Goal: Task Accomplishment & Management: Manage account settings

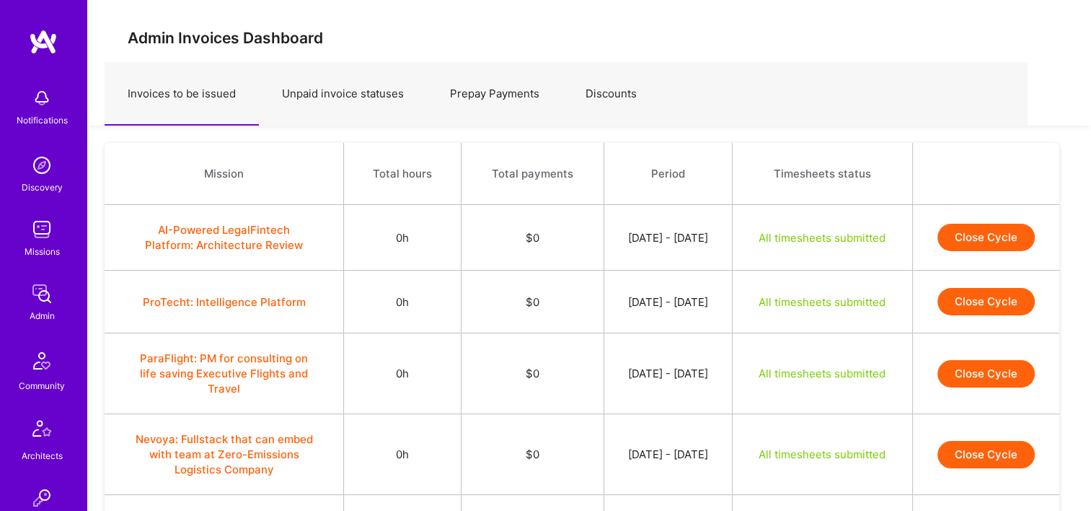
click at [48, 296] on img at bounding box center [41, 293] width 29 height 29
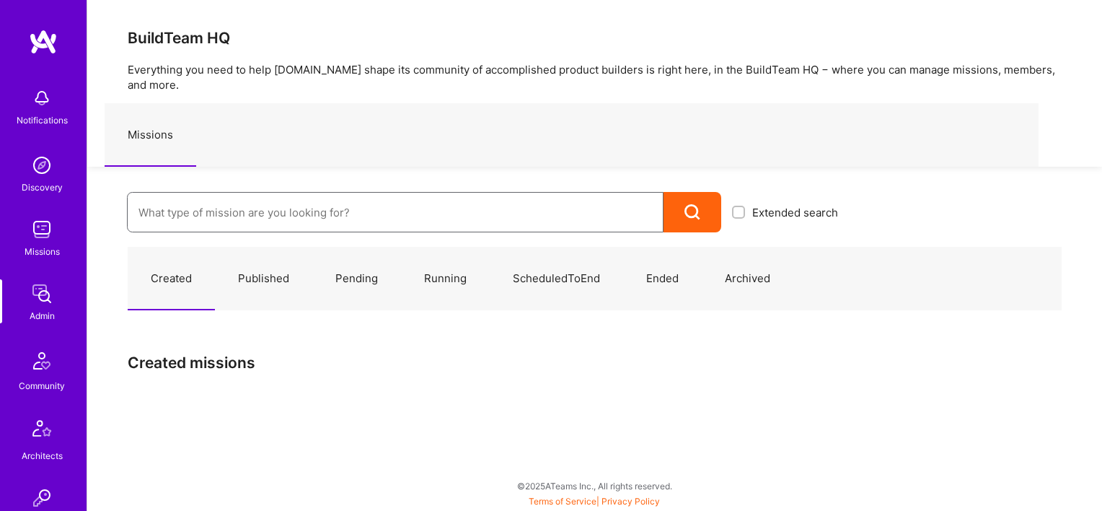
click at [173, 206] on input at bounding box center [395, 212] width 514 height 37
paste input "Roger Healthcare: Team for Clinical Intake Platform"
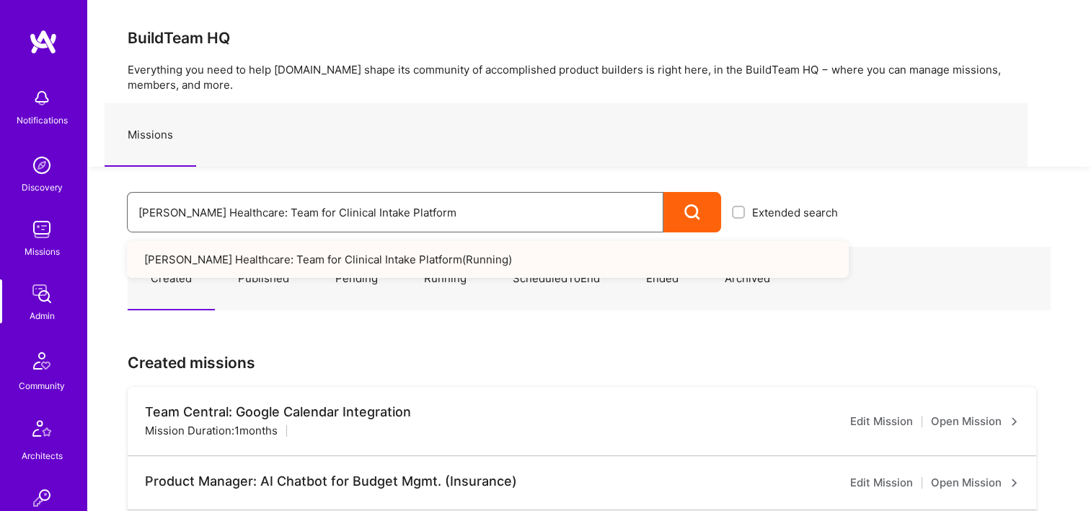
drag, startPoint x: 450, startPoint y: 208, endPoint x: 121, endPoint y: 208, distance: 328.9
paste input "Dazn: engineering - internal contractors"
drag, startPoint x: 449, startPoint y: 213, endPoint x: 229, endPoint y: 224, distance: 219.5
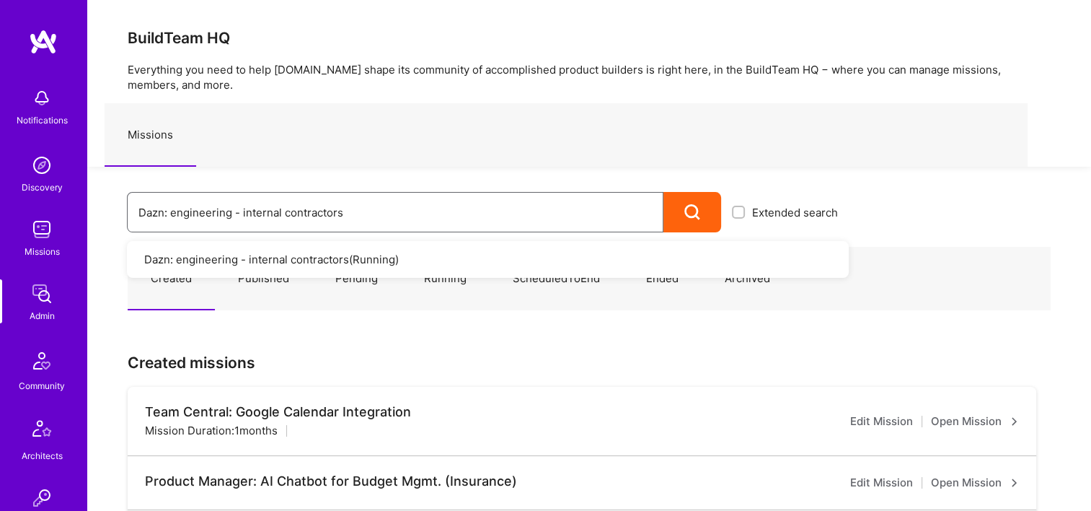
paste input "AZN: Event Moderators for Israel Based Team"
drag, startPoint x: 400, startPoint y: 209, endPoint x: 179, endPoint y: 208, distance: 221.4
paste input "azn: Internal Contractors - Community Managers, Product Manager"
type input "Dazn: Internal Contractors - Community Managers, Product Manager"
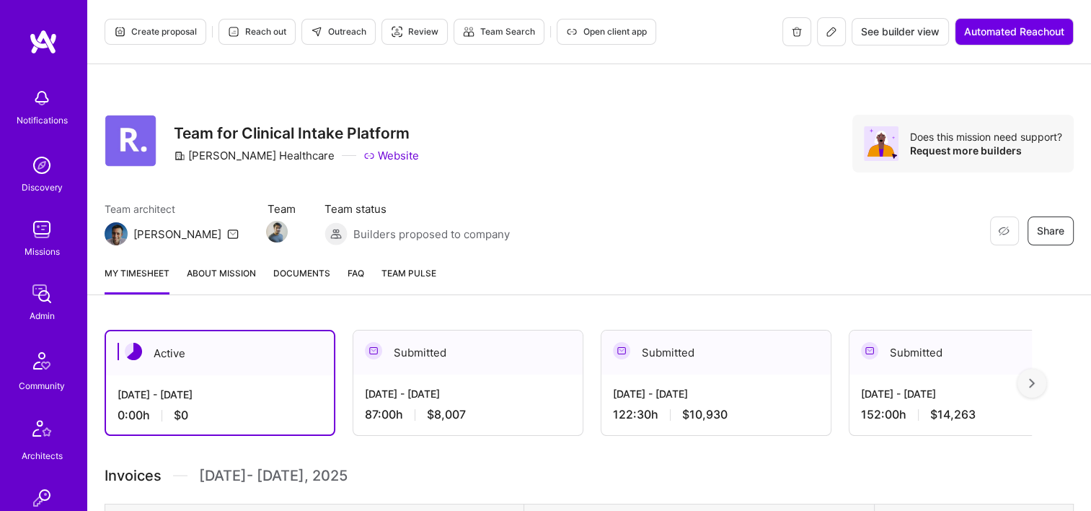
click at [304, 276] on span "Documents" at bounding box center [301, 272] width 57 height 15
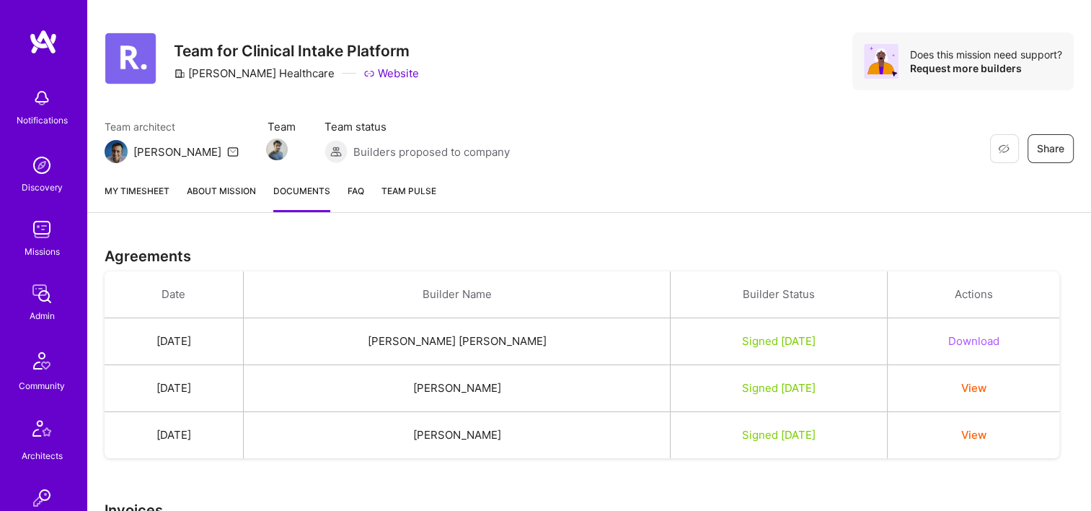
scroll to position [144, 0]
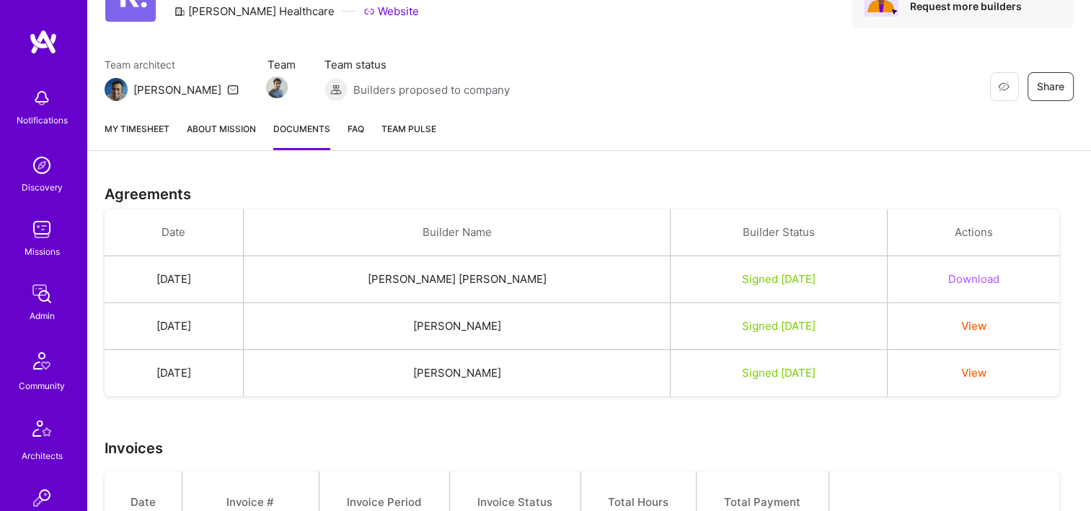
click at [144, 128] on link "My timesheet" at bounding box center [137, 135] width 65 height 29
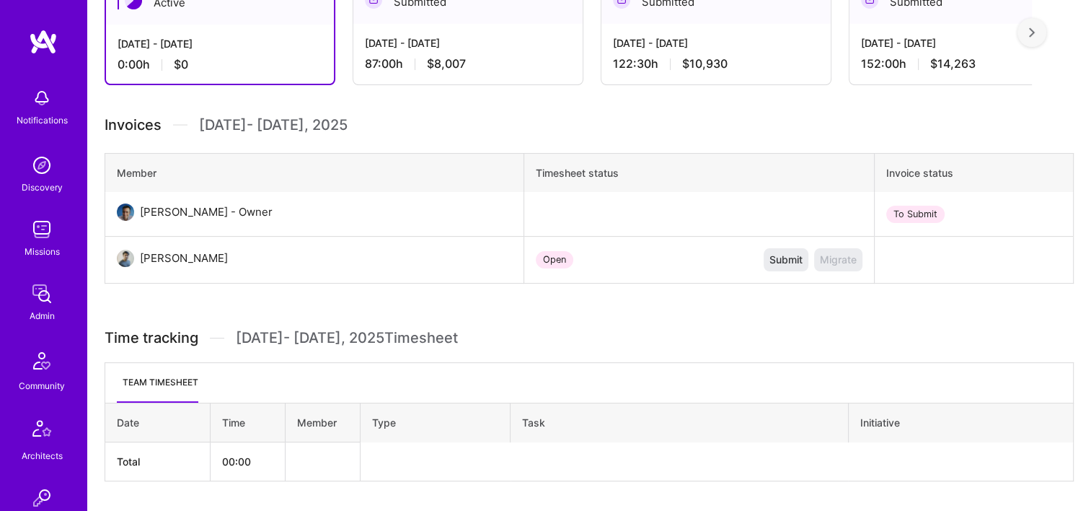
scroll to position [216, 0]
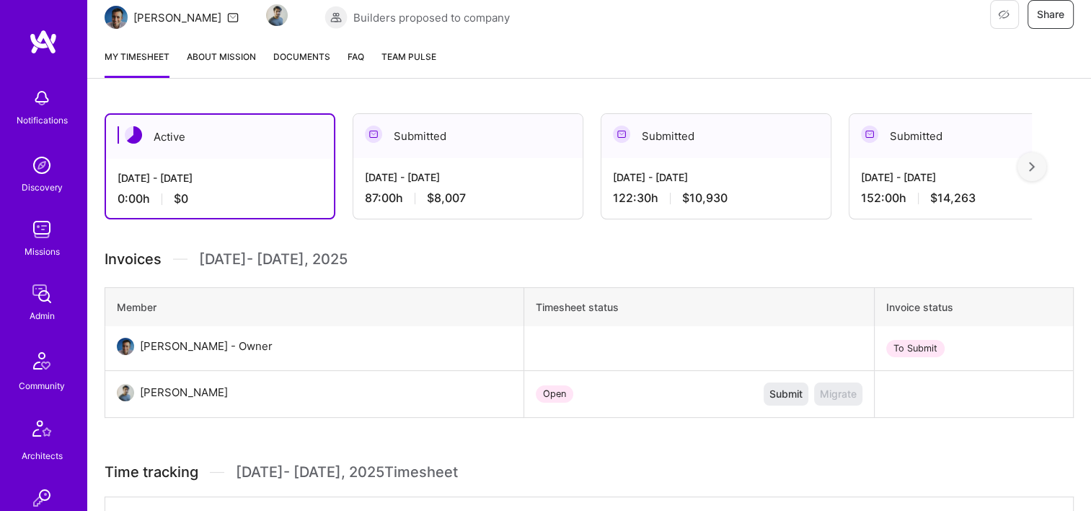
click at [876, 162] on div "Aug 1 - Aug 15, 2025 152:00 h $14,263" at bounding box center [964, 187] width 229 height 59
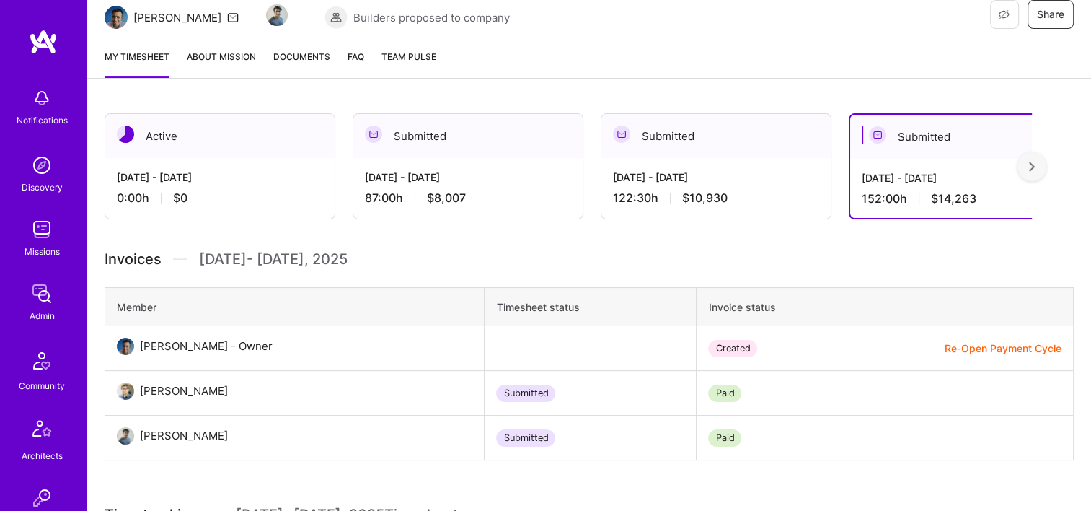
click at [526, 172] on div "[DATE] - [DATE]" at bounding box center [468, 176] width 206 height 15
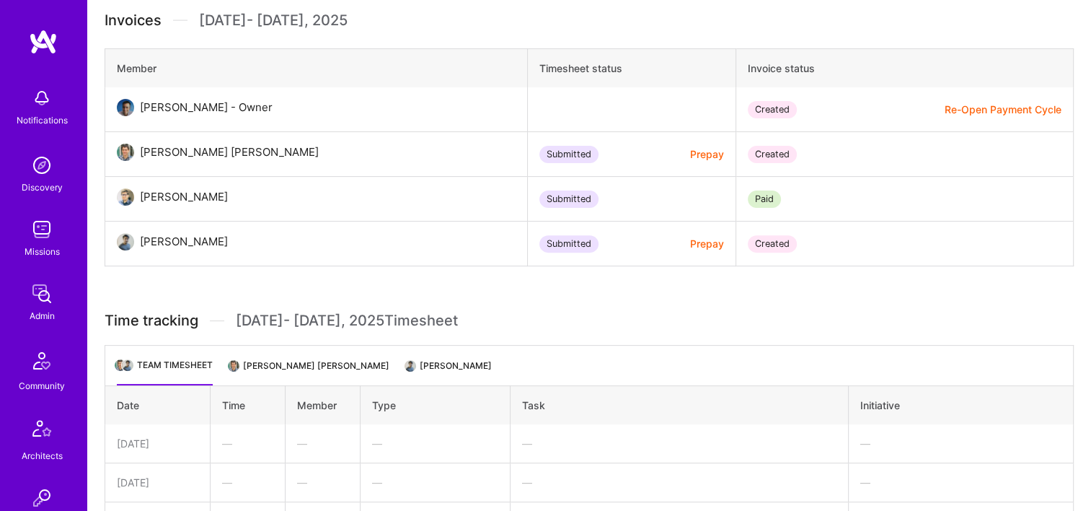
scroll to position [361, 0]
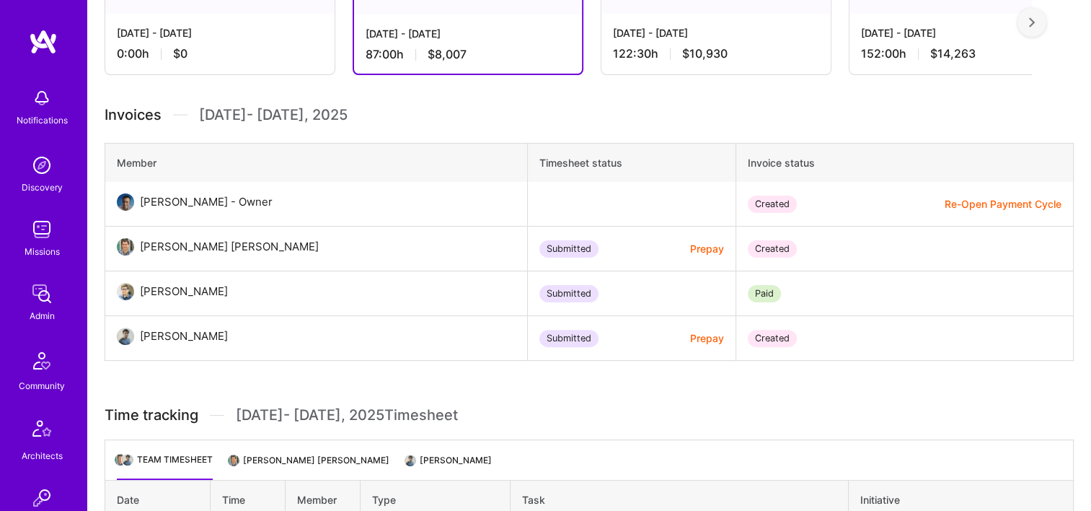
click at [282, 467] on li "Ivan Radigales Creus" at bounding box center [309, 465] width 159 height 28
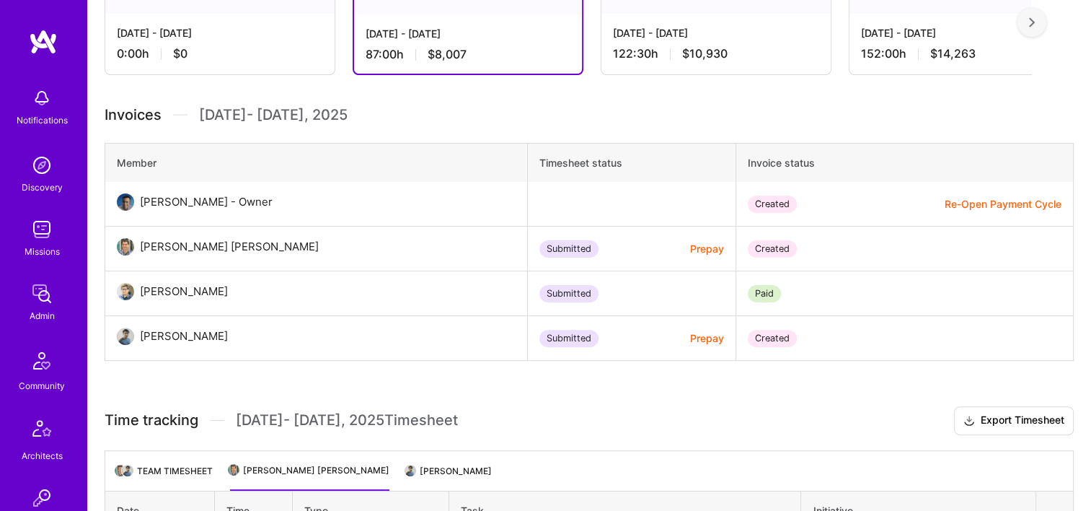
scroll to position [505, 0]
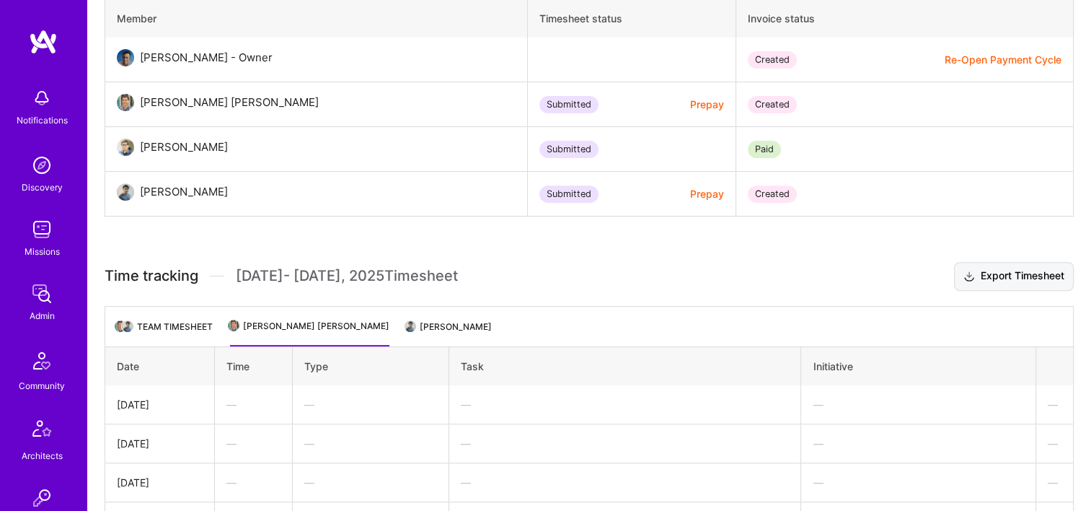
click at [1018, 277] on button "Export Timesheet" at bounding box center [1014, 276] width 120 height 29
click at [407, 331] on li "Rishav Anand" at bounding box center [449, 332] width 85 height 28
click at [1007, 276] on button "Export Timesheet" at bounding box center [1014, 276] width 120 height 29
drag, startPoint x: 248, startPoint y: 102, endPoint x: 144, endPoint y: 100, distance: 104.6
click at [144, 100] on div "Ivan Radigales Creus" at bounding box center [232, 102] width 196 height 17
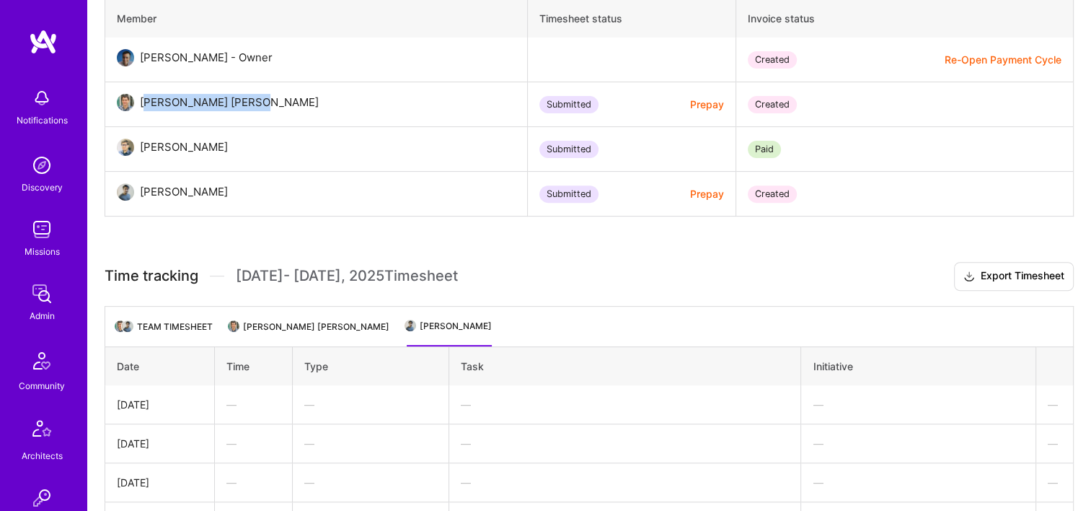
click at [199, 100] on div "Ivan Radigales Creus" at bounding box center [229, 102] width 179 height 17
click at [240, 97] on div "Ivan Radigales Creus" at bounding box center [229, 102] width 179 height 17
drag, startPoint x: 247, startPoint y: 99, endPoint x: 139, endPoint y: 105, distance: 108.4
click at [139, 105] on div "Ivan Radigales Creus" at bounding box center [232, 102] width 196 height 17
copy div "Ivan Radigales Creus"
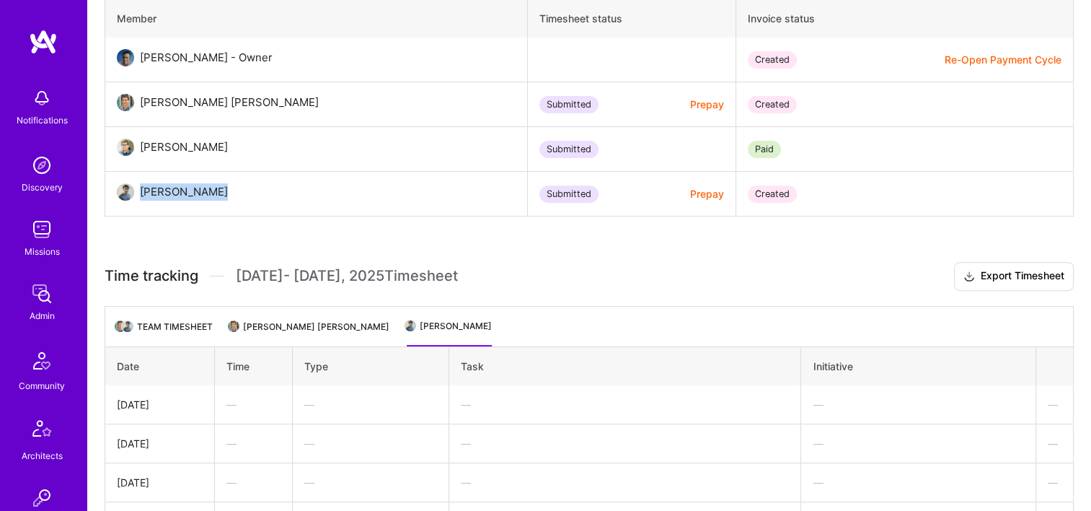
drag, startPoint x: 216, startPoint y: 193, endPoint x: 141, endPoint y: 196, distance: 75.1
click at [141, 196] on div "Rishav Anand" at bounding box center [186, 191] width 105 height 17
copy div "Rishav Anand"
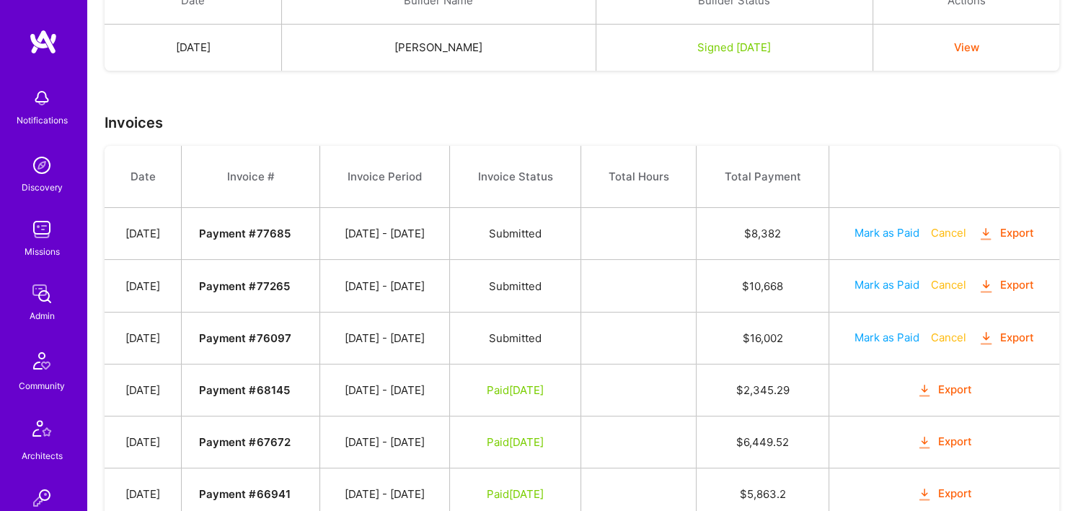
scroll to position [581, 0]
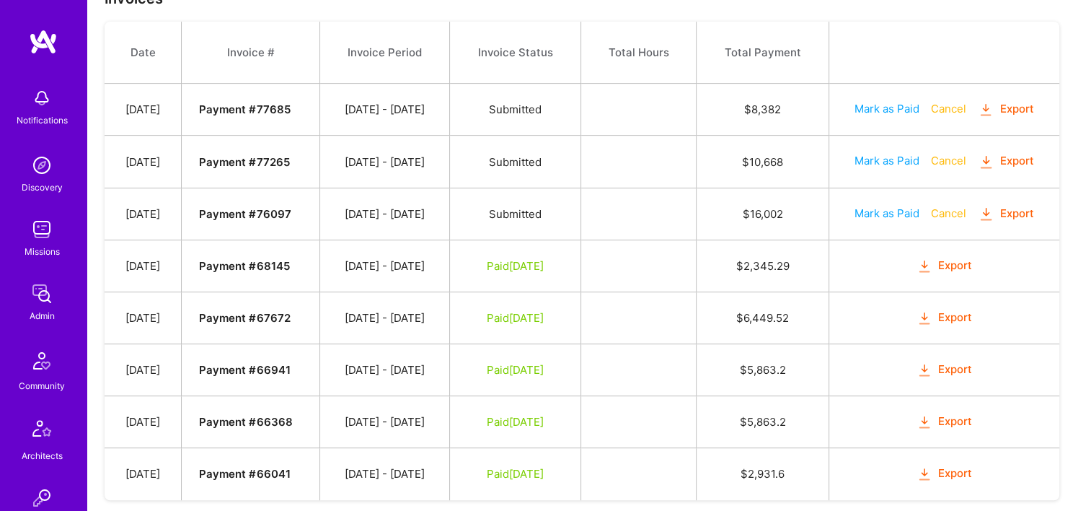
click at [917, 208] on button "Mark as Paid" at bounding box center [887, 213] width 65 height 15
select select "8"
select select "22"
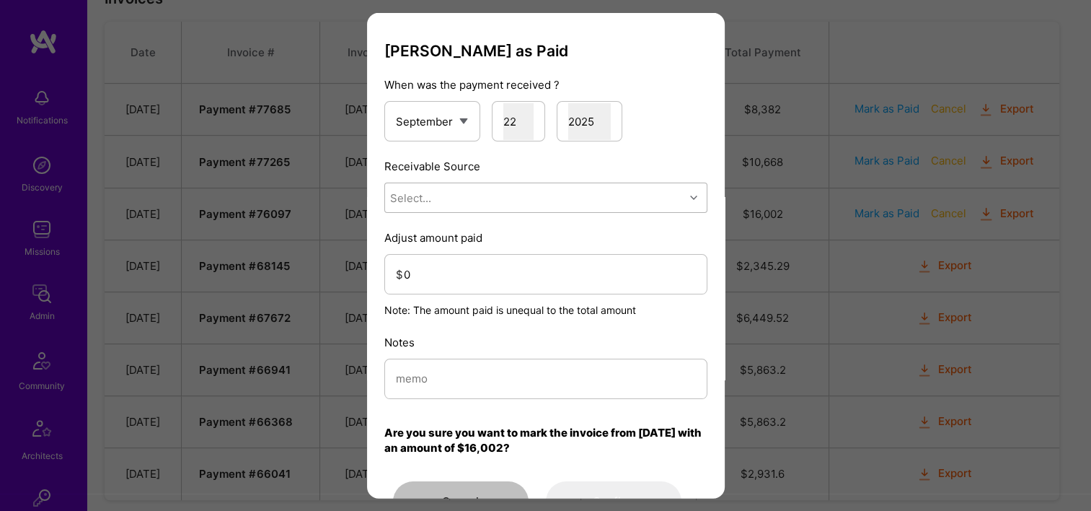
click at [508, 190] on div "Select..." at bounding box center [534, 197] width 299 height 29
click at [485, 278] on div "Stripe" at bounding box center [545, 288] width 323 height 27
click at [479, 269] on input "0" at bounding box center [550, 273] width 292 height 37
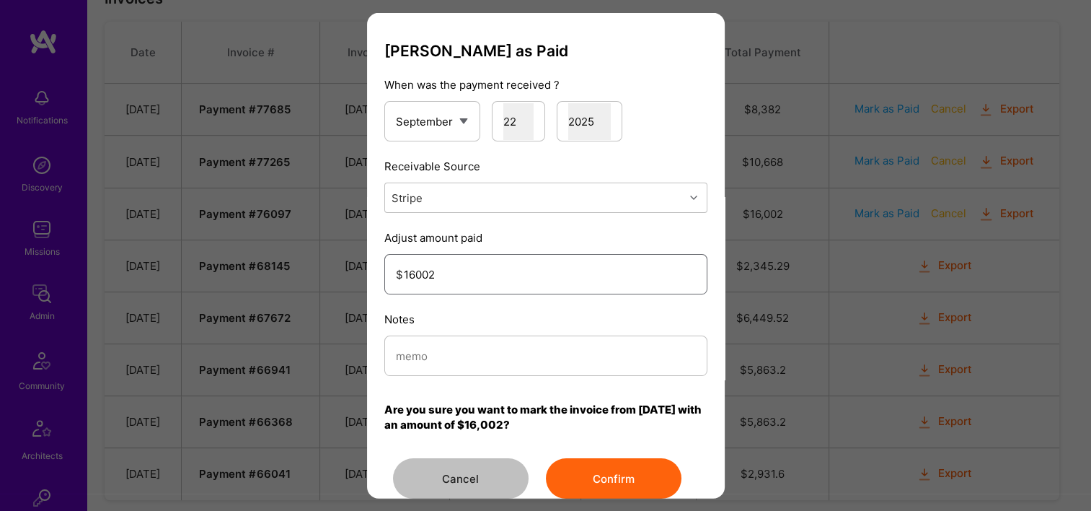
type input "16002"
click at [444, 358] on input "modal" at bounding box center [546, 355] width 300 height 37
type input "Reconciled from Stripe"
click at [632, 462] on button "Confirm" at bounding box center [614, 478] width 136 height 40
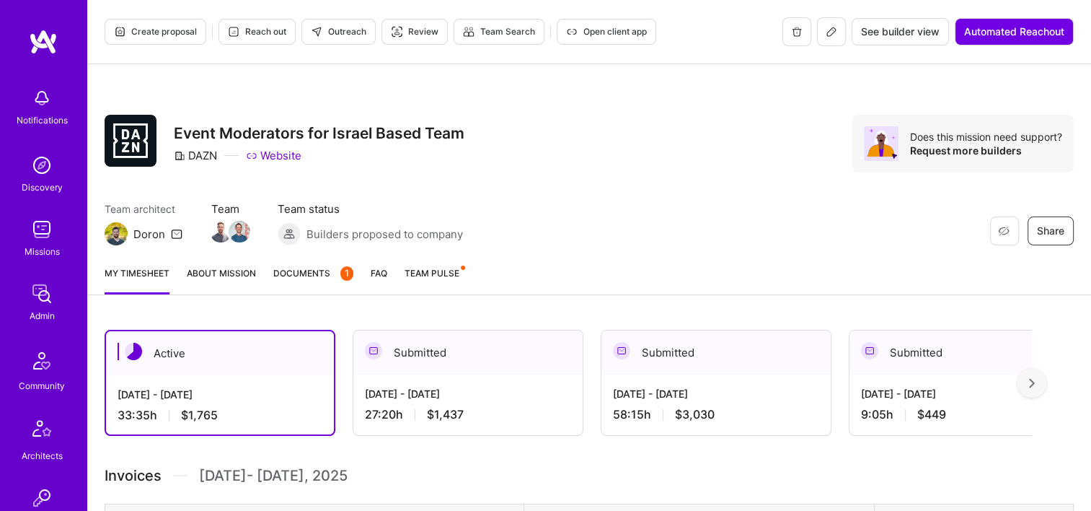
click at [314, 273] on span "Documents 1" at bounding box center [313, 272] width 80 height 15
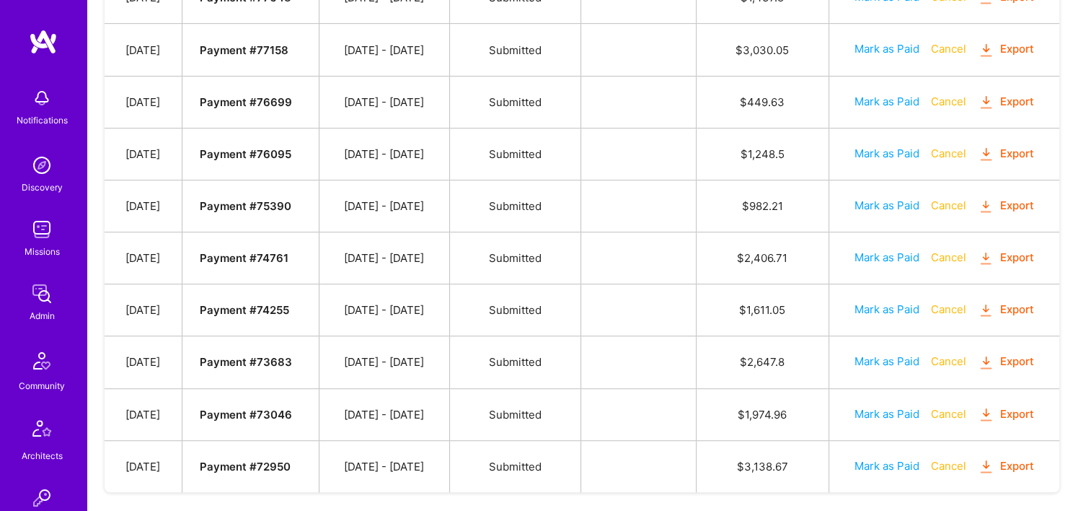
scroll to position [715, 0]
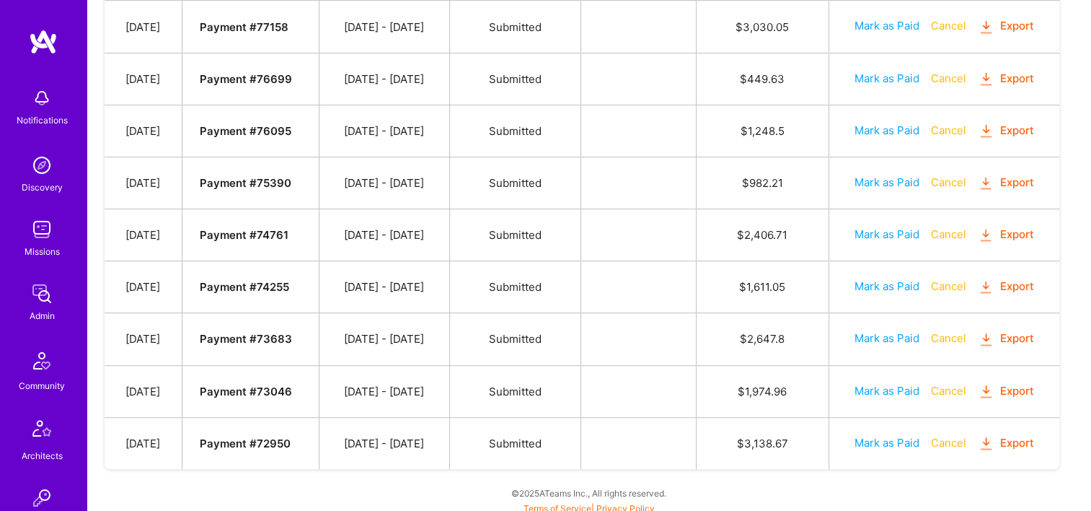
click at [889, 435] on button "Mark as Paid" at bounding box center [887, 442] width 65 height 15
select select "8"
select select "22"
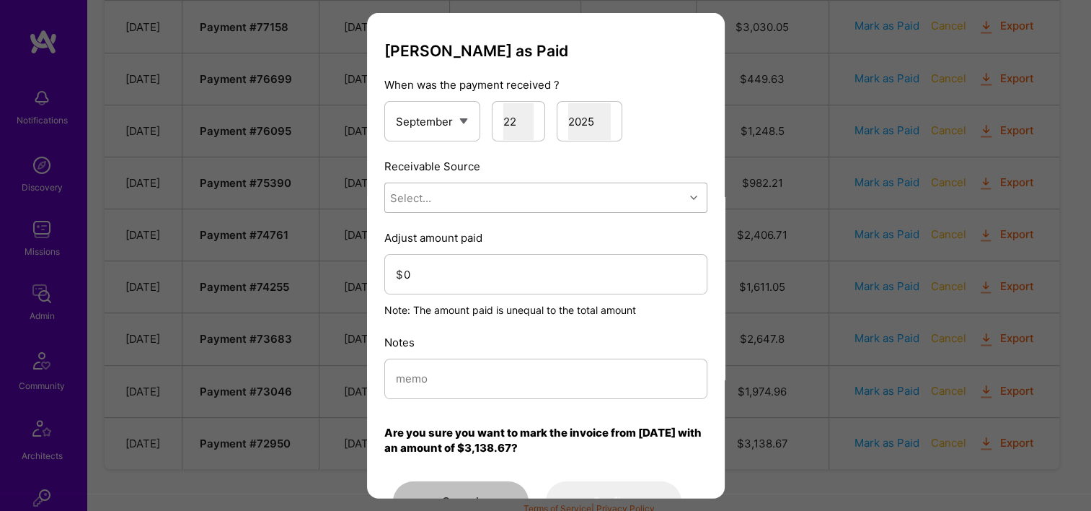
click at [519, 202] on div "Select..." at bounding box center [534, 197] width 299 height 29
click at [500, 287] on div "Stripe" at bounding box center [545, 288] width 323 height 27
click at [464, 374] on input "modal" at bounding box center [546, 378] width 300 height 37
type input "Reconciled from Stripe"
click at [450, 280] on input "0" at bounding box center [550, 273] width 292 height 37
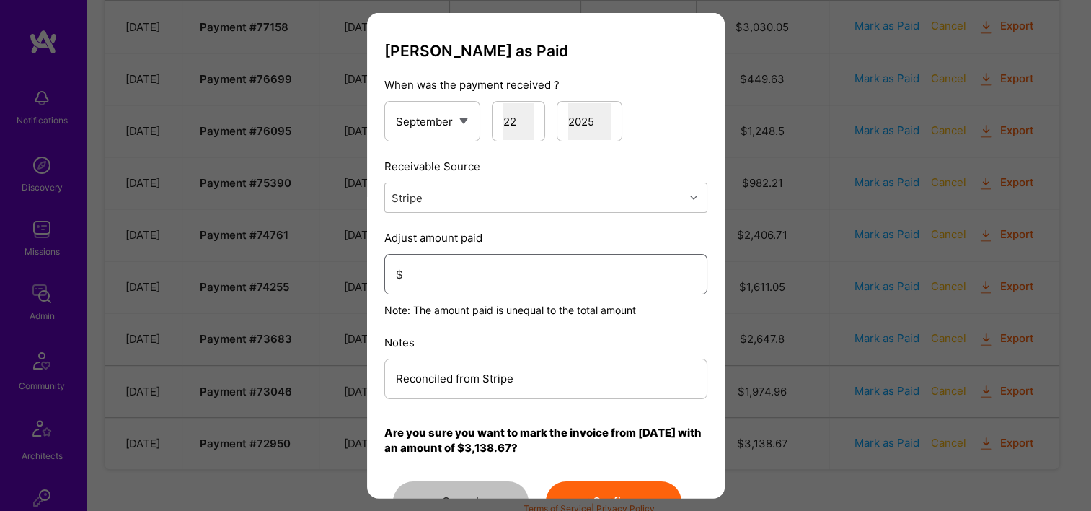
type input "2"
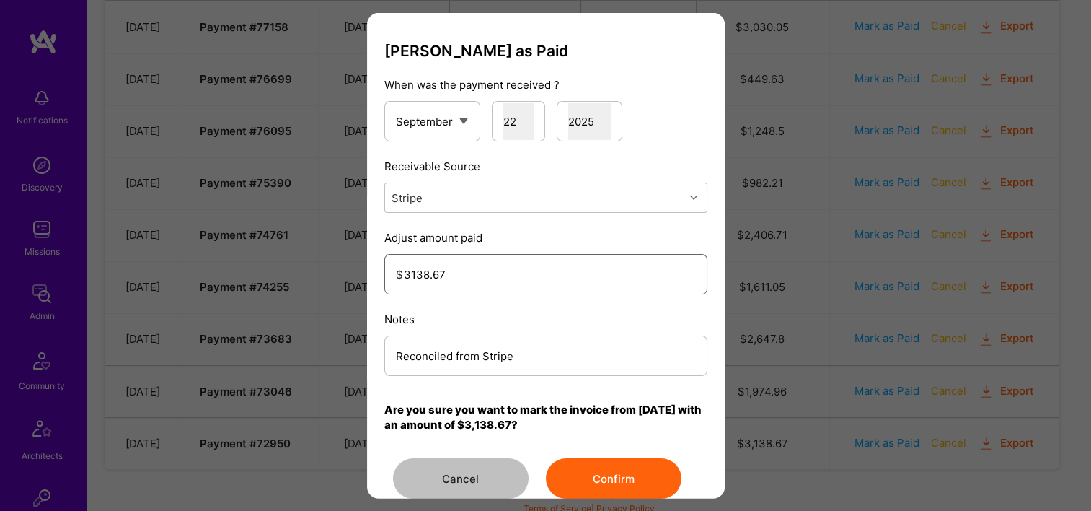
type input "3138.67"
drag, startPoint x: 531, startPoint y: 350, endPoint x: 331, endPoint y: 358, distance: 199.9
click at [331, 358] on div "Mark Invoice as Paid When was the payment received ? January February March Apr…" at bounding box center [545, 255] width 1091 height 511
click at [612, 461] on button "Confirm" at bounding box center [614, 478] width 136 height 40
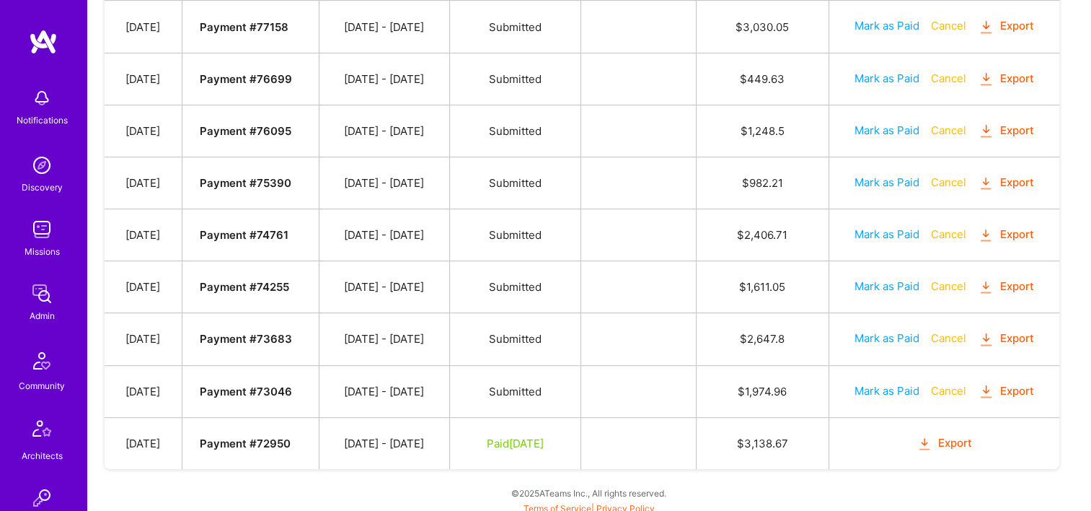
click at [914, 385] on button "Mark as Paid" at bounding box center [887, 390] width 65 height 15
select select "8"
select select "22"
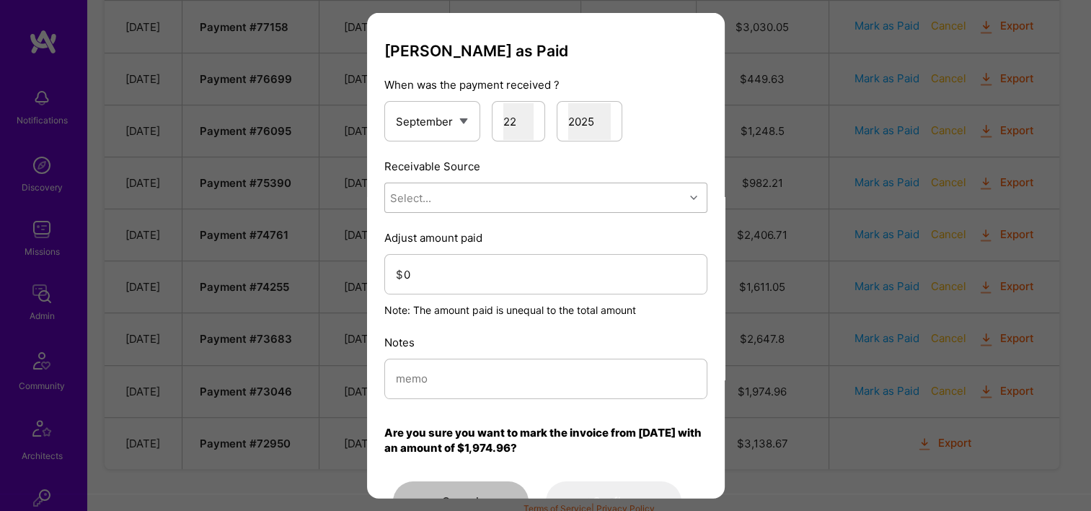
click at [557, 194] on div "Select..." at bounding box center [534, 197] width 299 height 29
click at [534, 276] on div "Stripe" at bounding box center [545, 288] width 323 height 27
click at [508, 382] on input "modal" at bounding box center [546, 378] width 300 height 37
paste input "Reconciled from Stripe"
type input "Reconciled from Stripe"
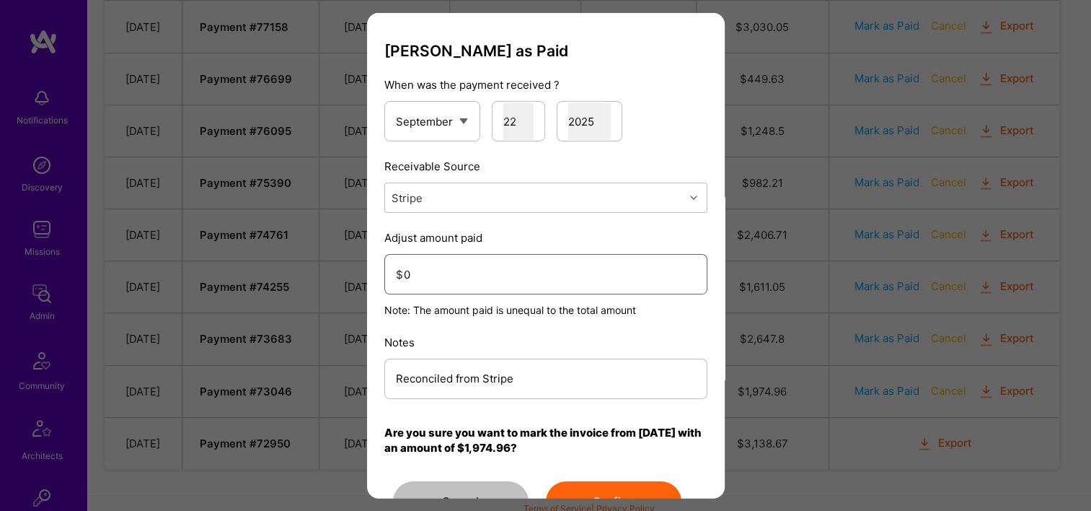
click at [471, 290] on input "0" at bounding box center [550, 273] width 292 height 37
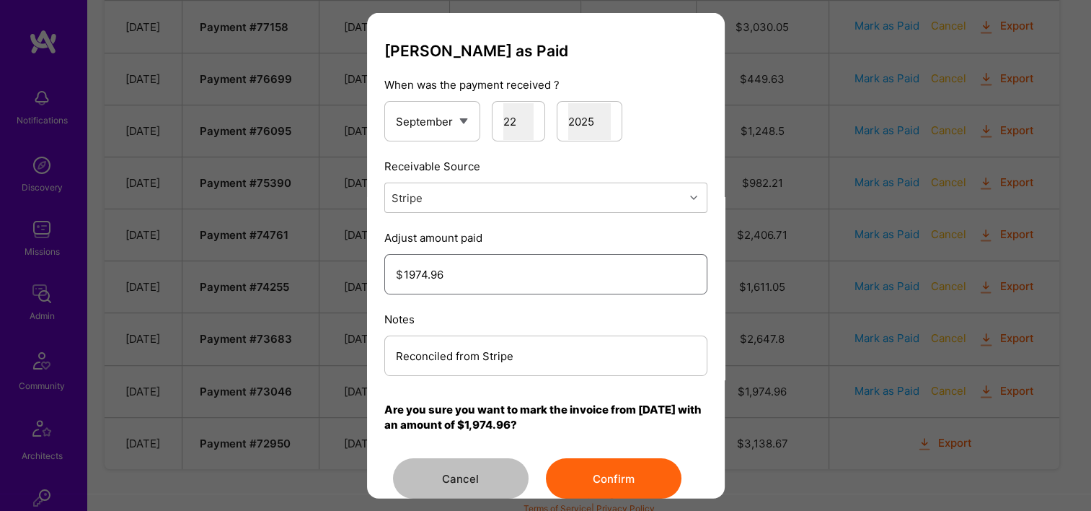
type input "1974.96"
click at [604, 454] on div "Mark Invoice as Paid When was the payment received ? January February March Apr…" at bounding box center [545, 270] width 323 height 457
click at [611, 462] on button "Confirm" at bounding box center [614, 478] width 136 height 40
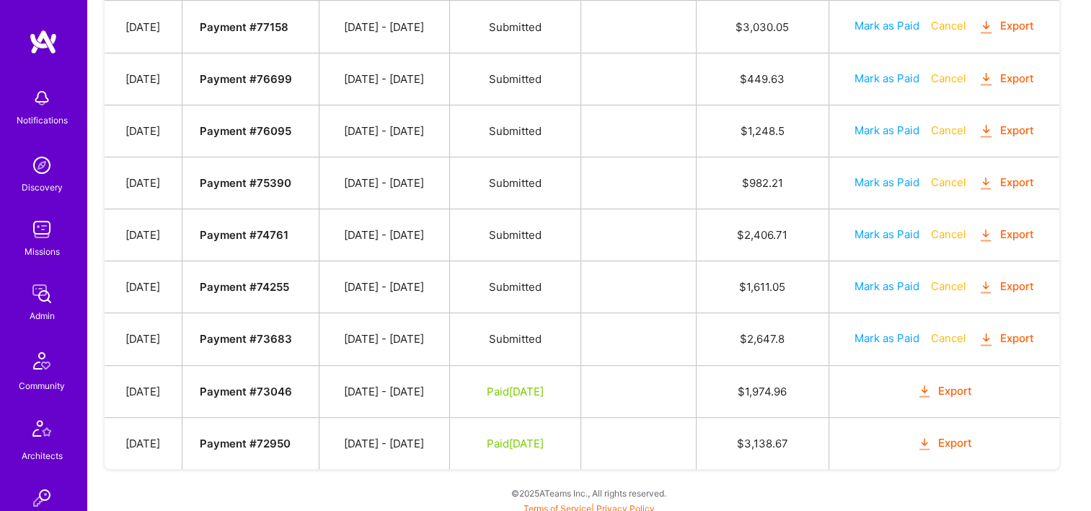
click at [876, 333] on button "Mark as Paid" at bounding box center [887, 337] width 65 height 15
select select "8"
select select "22"
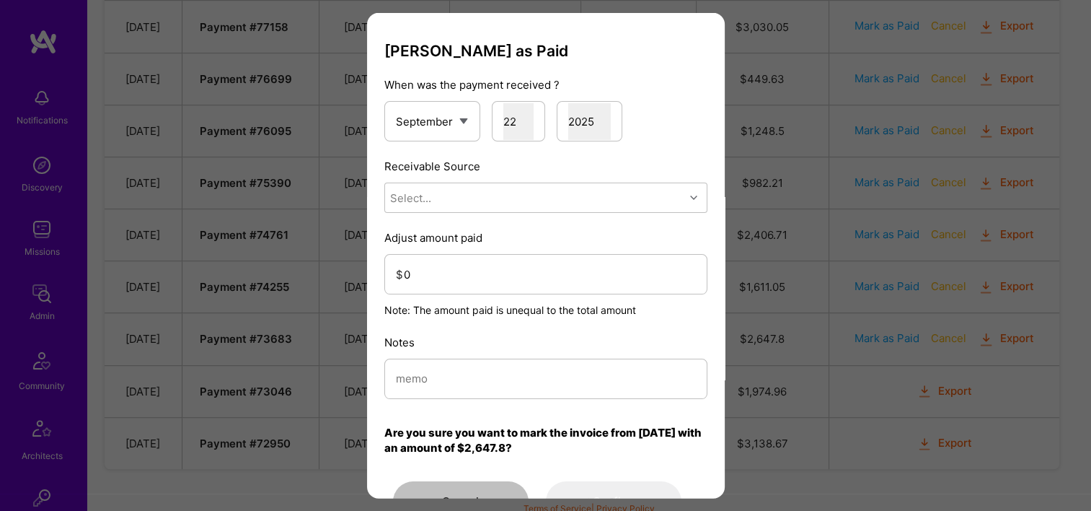
click at [456, 179] on div "Receivable Source Select..." at bounding box center [545, 186] width 323 height 54
drag, startPoint x: 457, startPoint y: 201, endPoint x: 458, endPoint y: 213, distance: 12.3
click at [458, 199] on div "Select..." at bounding box center [534, 197] width 299 height 29
click at [463, 290] on div "Stripe" at bounding box center [545, 288] width 323 height 27
click at [456, 384] on input "modal" at bounding box center [546, 378] width 300 height 37
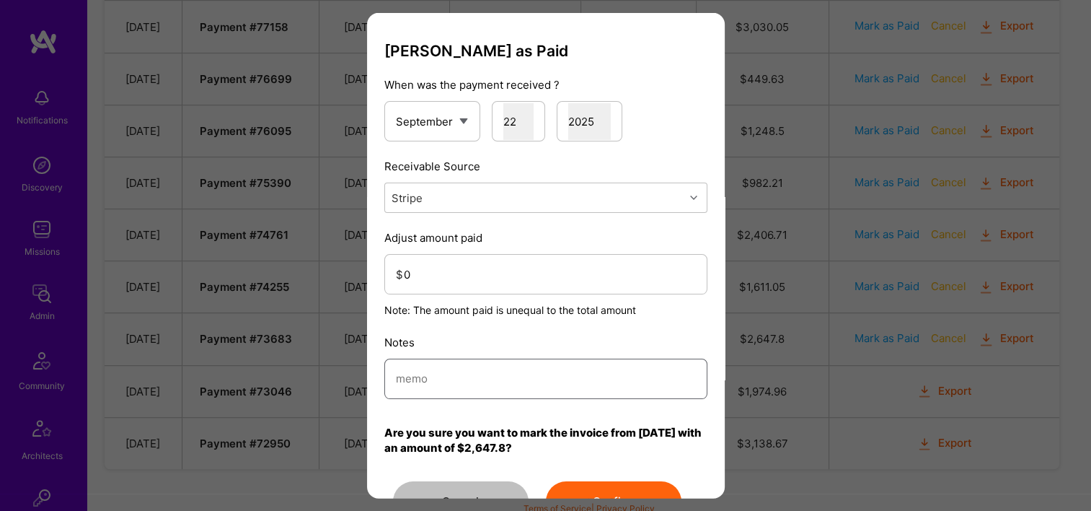
drag, startPoint x: 456, startPoint y: 384, endPoint x: 448, endPoint y: 389, distance: 9.8
paste input "Reconciled from Stripe"
type input "Reconciled from Stripe"
click at [483, 276] on input "0" at bounding box center [550, 273] width 292 height 37
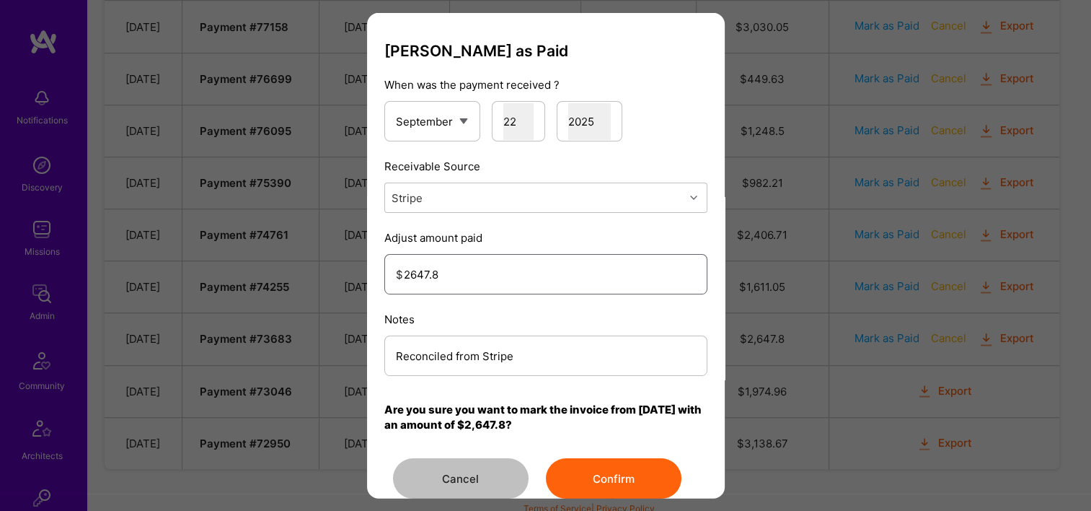
type input "2647.8"
click at [607, 443] on div "Mark Invoice as Paid When was the payment received ? January February March Apr…" at bounding box center [545, 270] width 323 height 457
drag, startPoint x: 610, startPoint y: 463, endPoint x: 627, endPoint y: 453, distance: 19.4
click at [610, 464] on button "Confirm" at bounding box center [614, 478] width 136 height 40
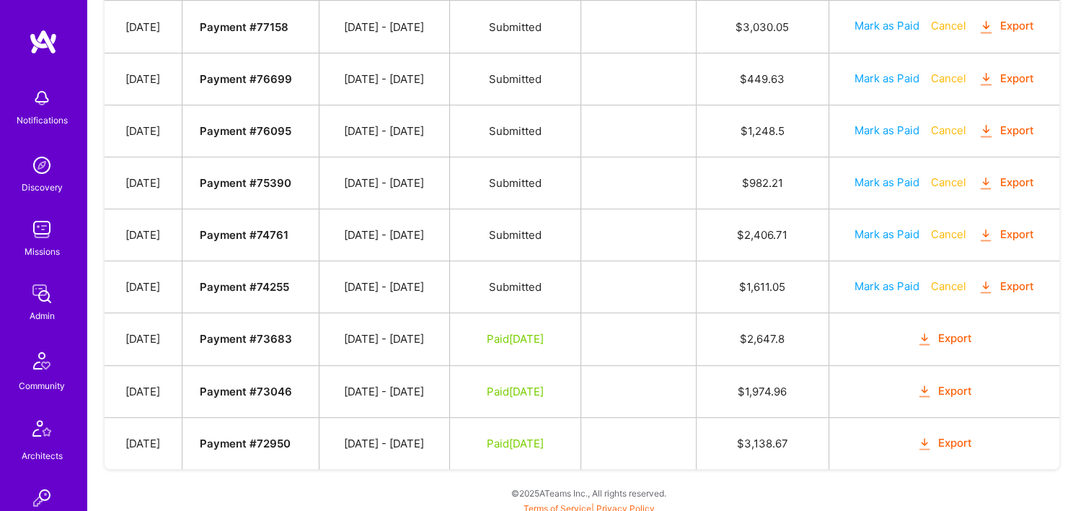
click at [891, 283] on button "Mark as Paid" at bounding box center [887, 285] width 65 height 15
select select "8"
select select "22"
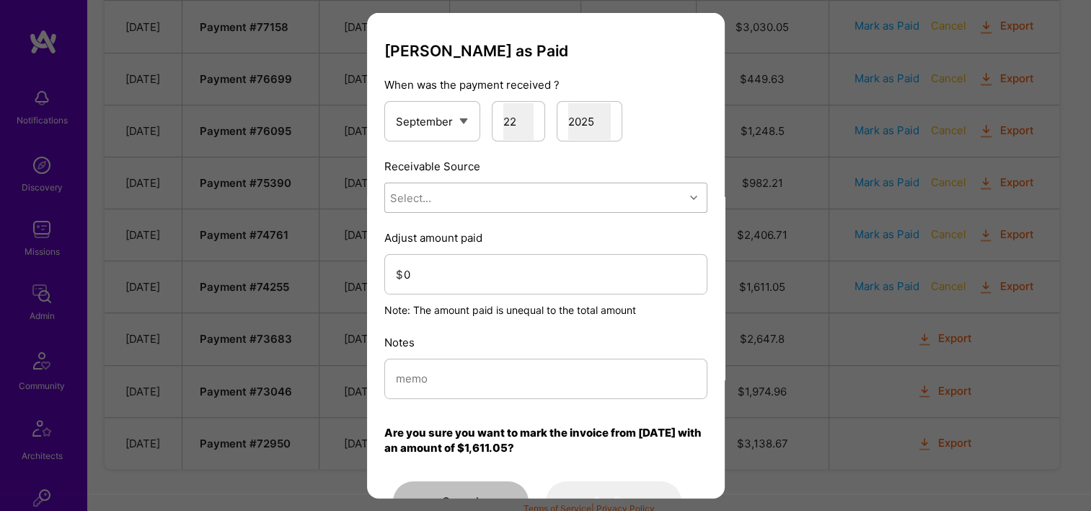
click at [439, 203] on div "Select..." at bounding box center [534, 197] width 299 height 29
click at [431, 280] on div "Stripe" at bounding box center [545, 288] width 323 height 27
click at [452, 376] on input "modal" at bounding box center [546, 378] width 300 height 37
paste input "Reconciled from Stripe"
type input "Reconciled from Stripe"
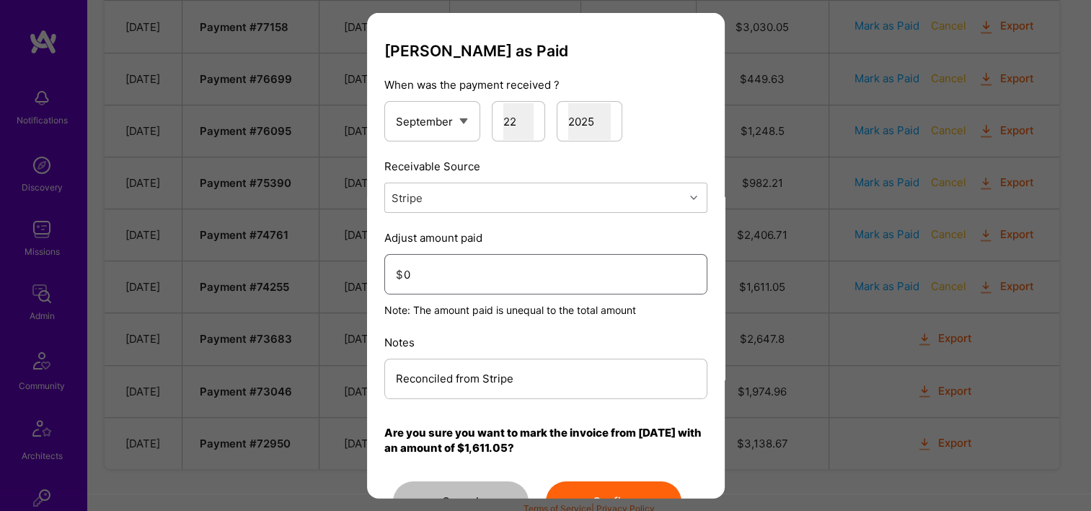
click at [482, 261] on input "0" at bounding box center [550, 273] width 292 height 37
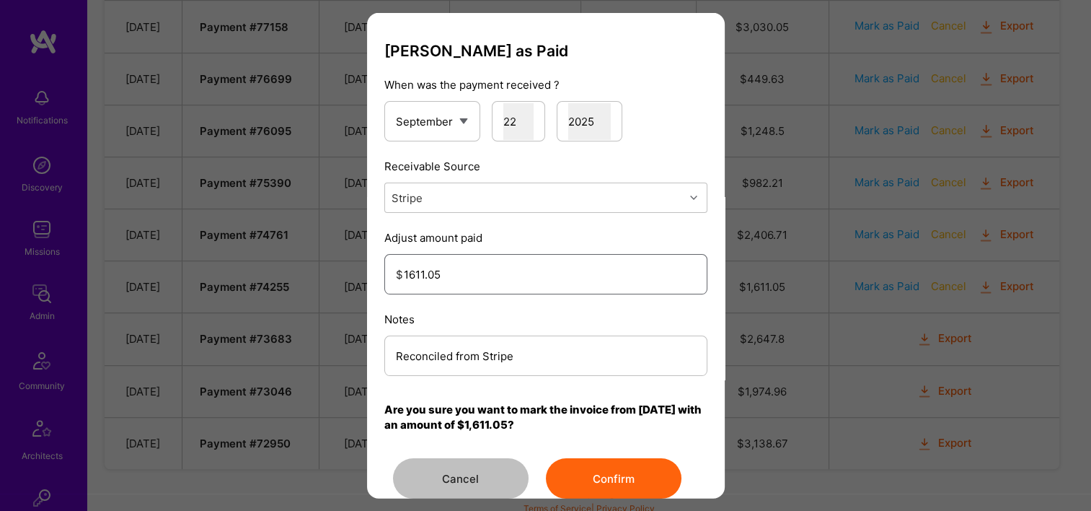
type input "1611.05"
click at [601, 464] on button "Confirm" at bounding box center [614, 478] width 136 height 40
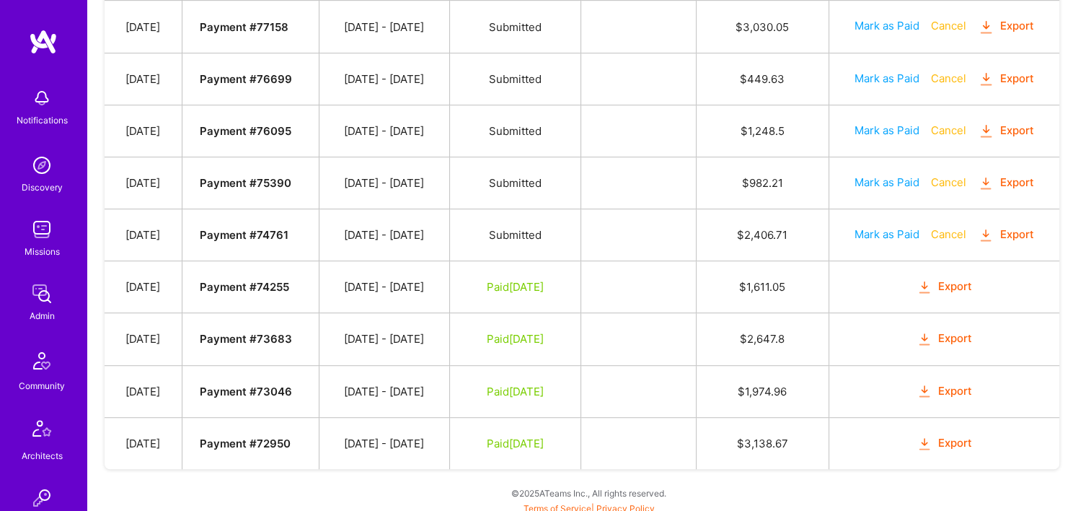
click at [876, 228] on button "Mark as Paid" at bounding box center [887, 233] width 65 height 15
select select "8"
select select "22"
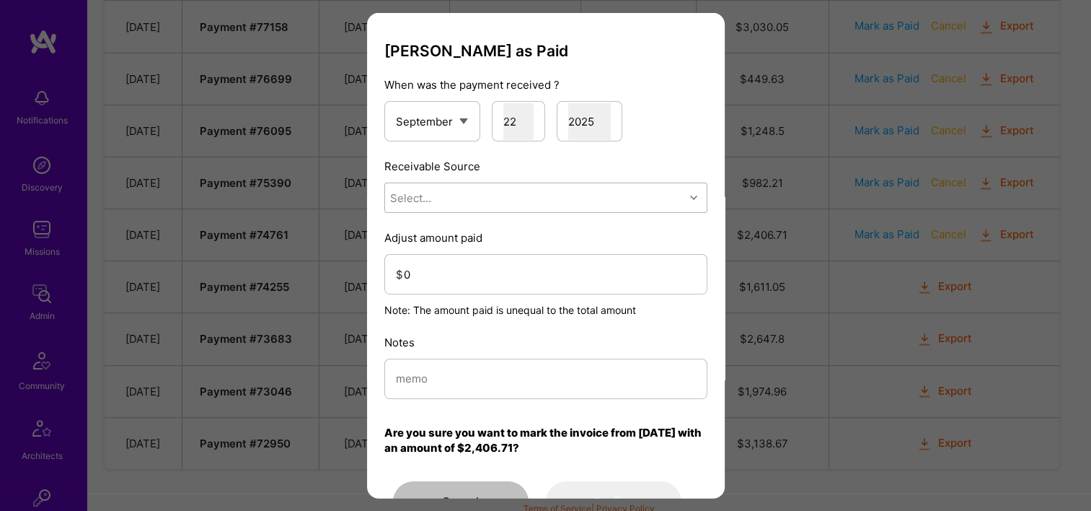
click at [453, 209] on div "Select..." at bounding box center [534, 197] width 299 height 29
click at [436, 288] on div "Stripe" at bounding box center [545, 288] width 323 height 27
drag, startPoint x: 447, startPoint y: 355, endPoint x: 447, endPoint y: 370, distance: 15.1
click at [447, 356] on div "Notes" at bounding box center [545, 367] width 323 height 64
click at [447, 370] on input "modal" at bounding box center [546, 378] width 300 height 37
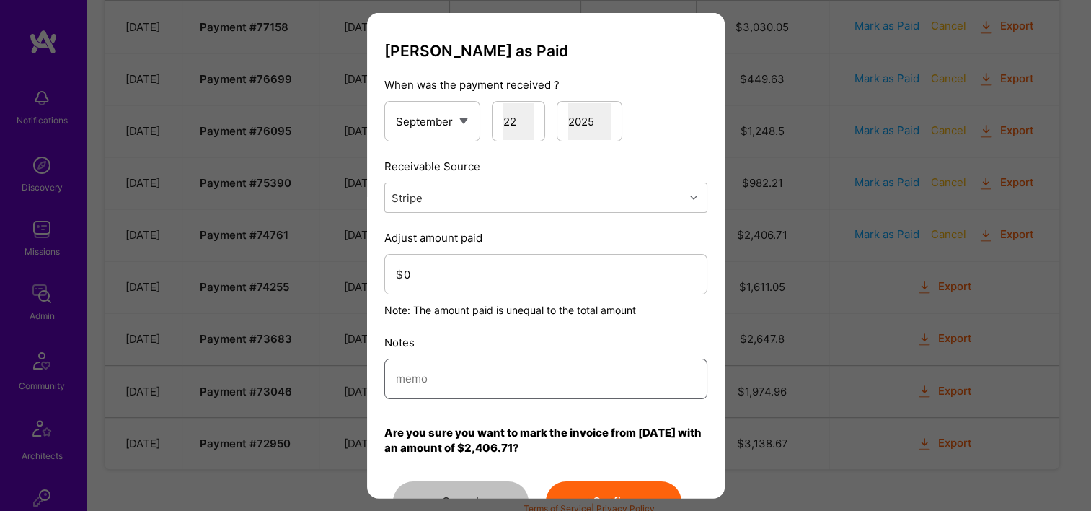
paste input "Reconciled from Stripe"
type input "Reconciled from Stripe"
click at [463, 270] on input "0" at bounding box center [550, 273] width 292 height 37
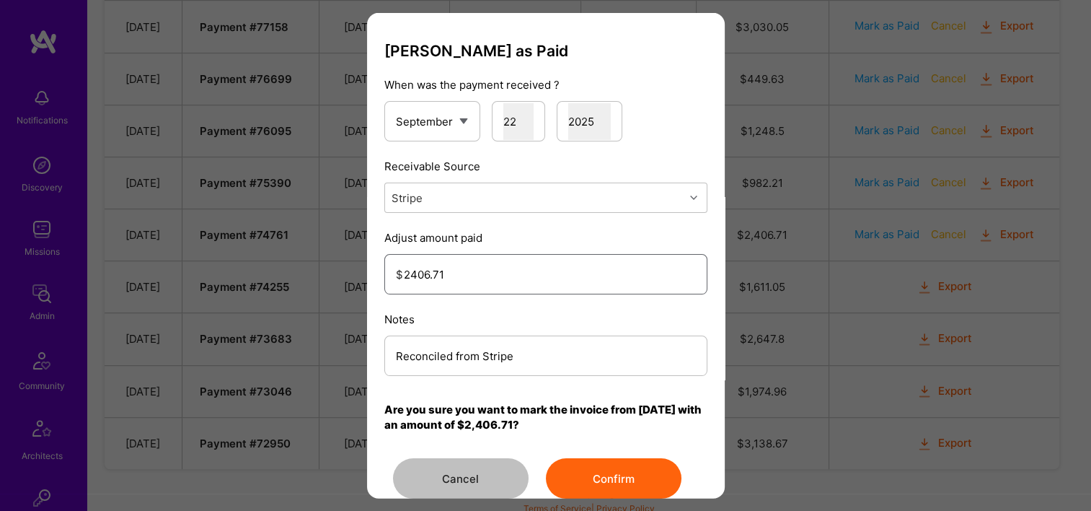
type input "2406.71"
click at [581, 478] on button "Confirm" at bounding box center [614, 478] width 136 height 40
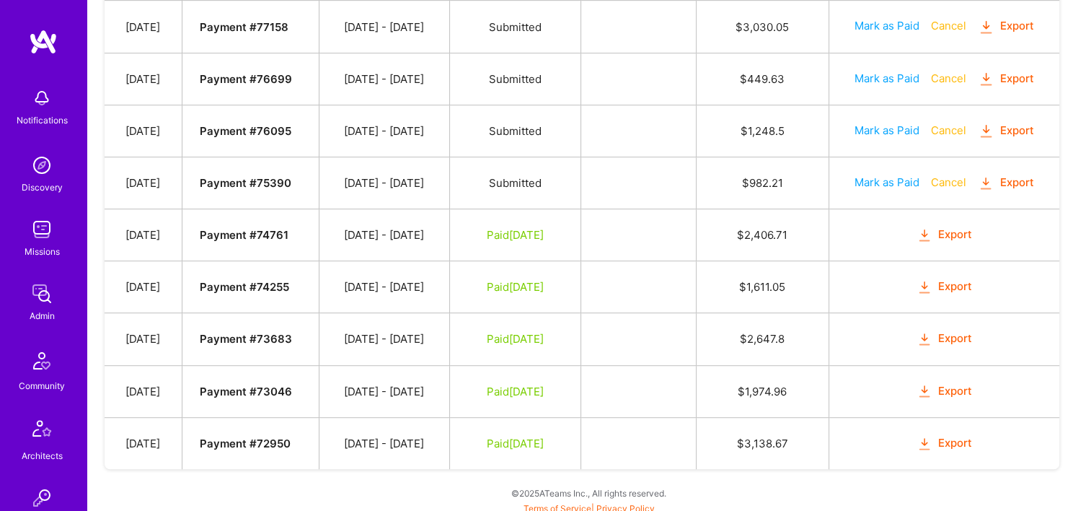
click at [881, 182] on button "Mark as Paid" at bounding box center [887, 182] width 65 height 15
select select "8"
select select "22"
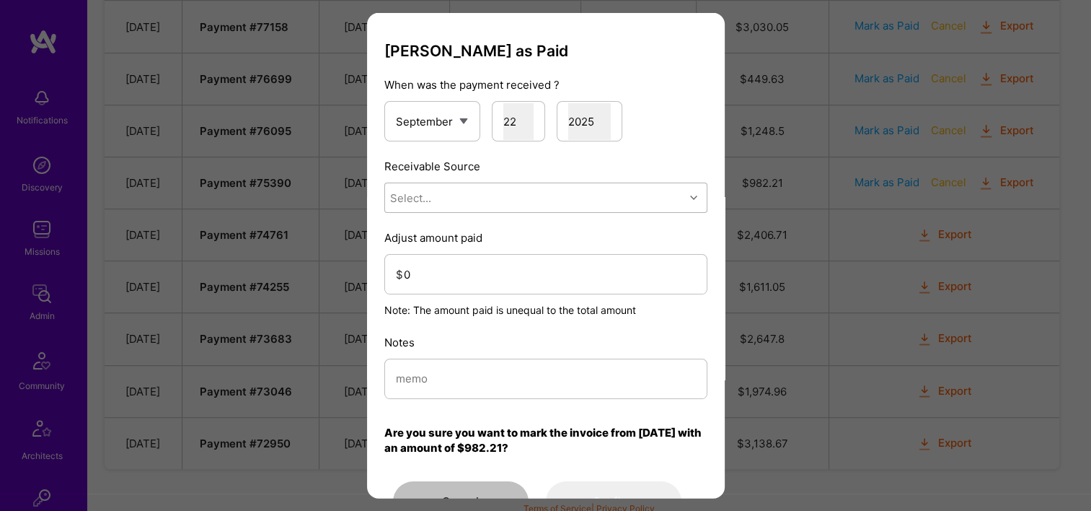
click at [531, 202] on div "Select..." at bounding box center [534, 197] width 299 height 29
click at [458, 291] on div "Stripe" at bounding box center [545, 288] width 323 height 27
click at [450, 378] on input "modal" at bounding box center [546, 378] width 300 height 37
paste input "Reconciled from Stripe"
type input "Reconciled from Stripe"
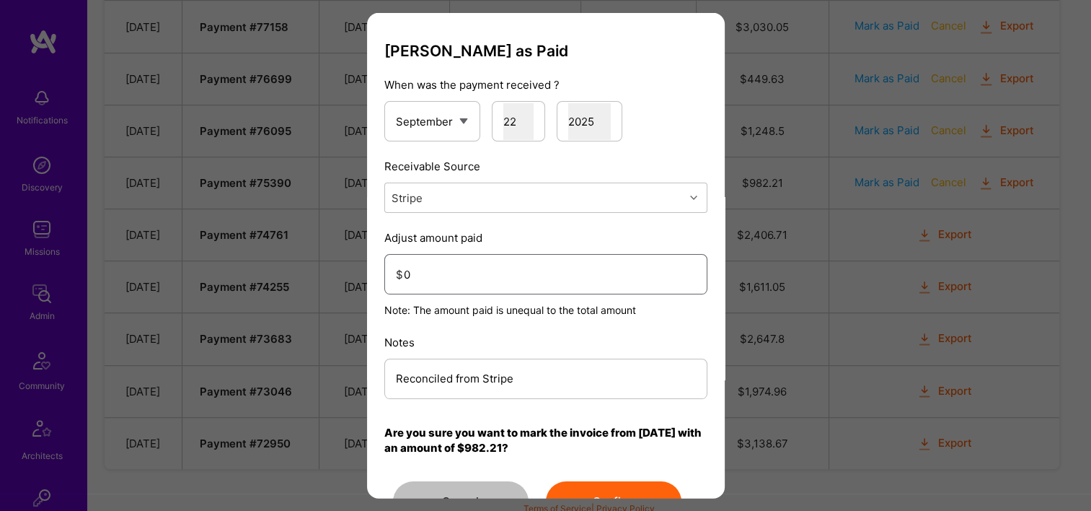
click at [490, 268] on input "0" at bounding box center [550, 273] width 292 height 37
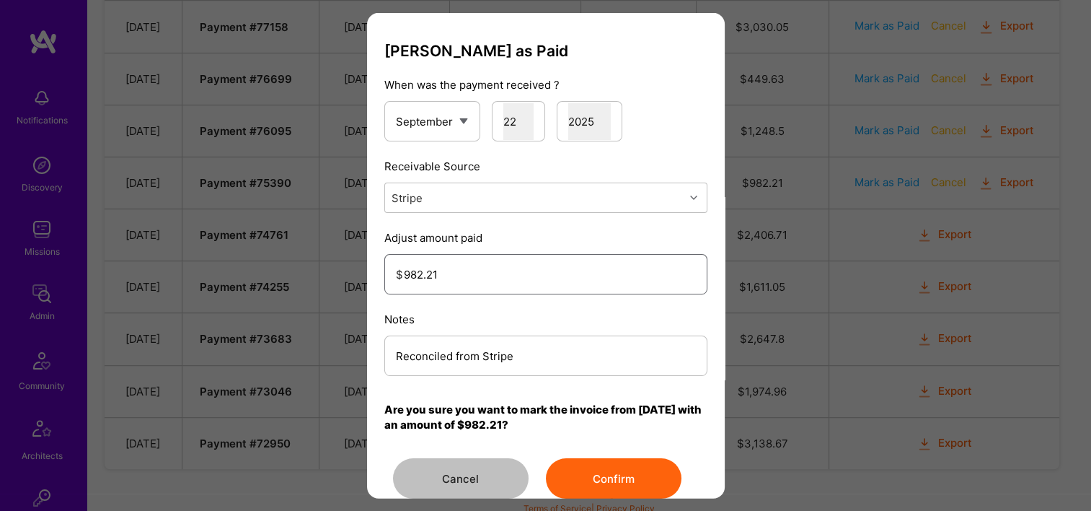
type input "982.21"
click at [603, 489] on button "Confirm" at bounding box center [614, 478] width 136 height 40
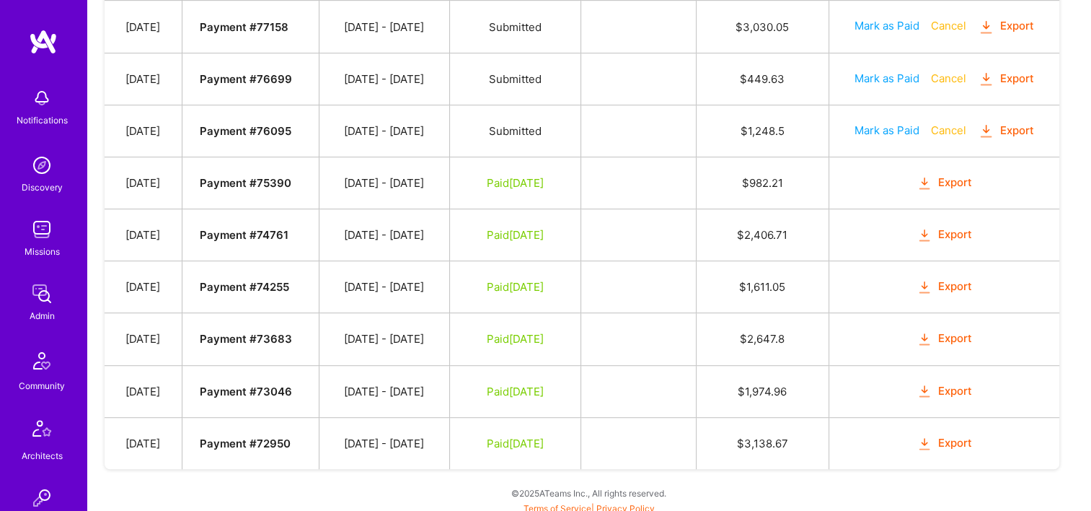
click at [883, 128] on button "Mark as Paid" at bounding box center [887, 130] width 65 height 15
select select "8"
select select "22"
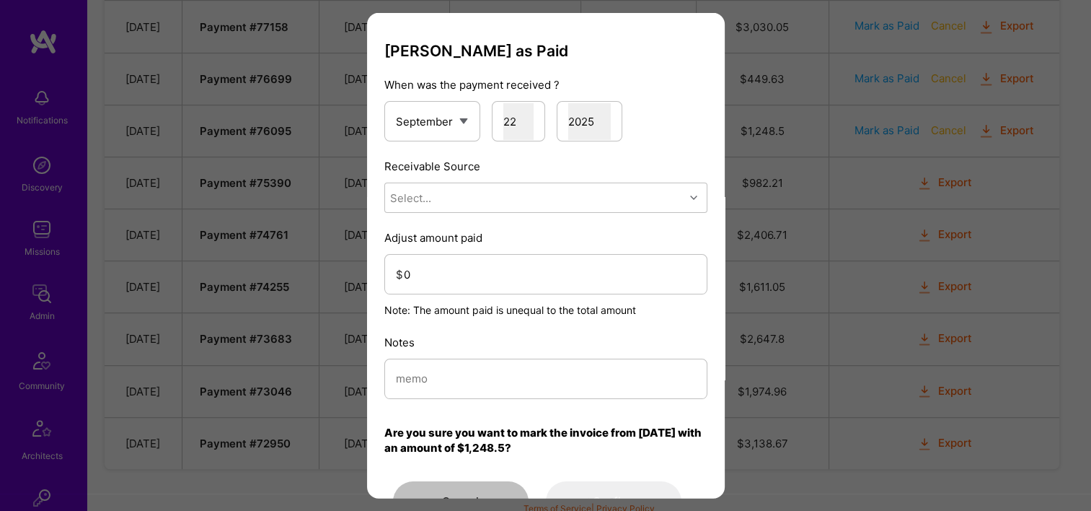
click at [490, 180] on div "Receivable Source Select..." at bounding box center [545, 186] width 323 height 54
click at [472, 203] on div "Select..." at bounding box center [534, 197] width 299 height 29
click at [450, 289] on div "Stripe" at bounding box center [545, 288] width 323 height 27
click at [457, 363] on input "modal" at bounding box center [546, 378] width 300 height 37
paste input "Reconciled from Stripe"
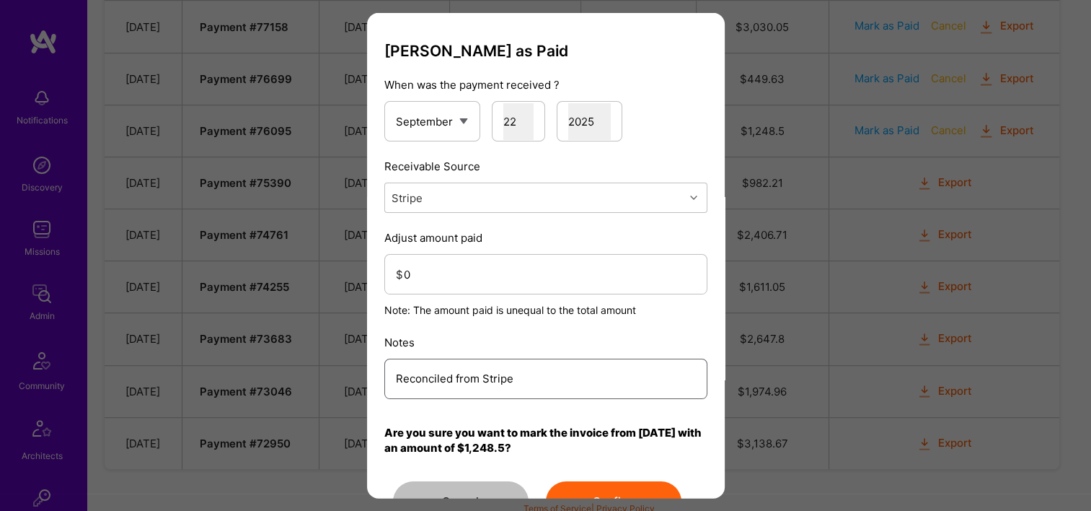
type input "Reconciled from Stripe"
click at [462, 272] on input "0" at bounding box center [550, 273] width 292 height 37
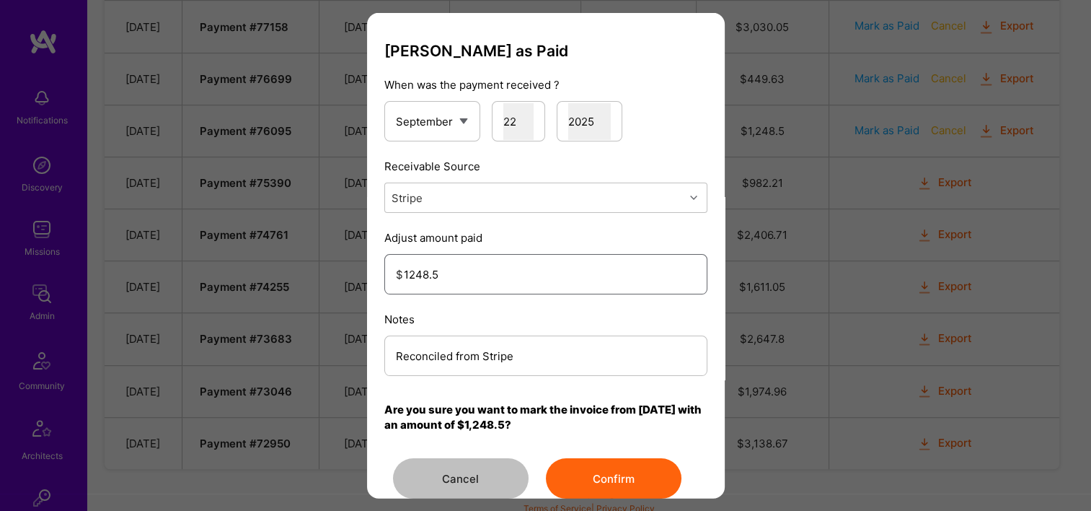
type input "1248.5"
click at [596, 479] on button "Confirm" at bounding box center [614, 478] width 136 height 40
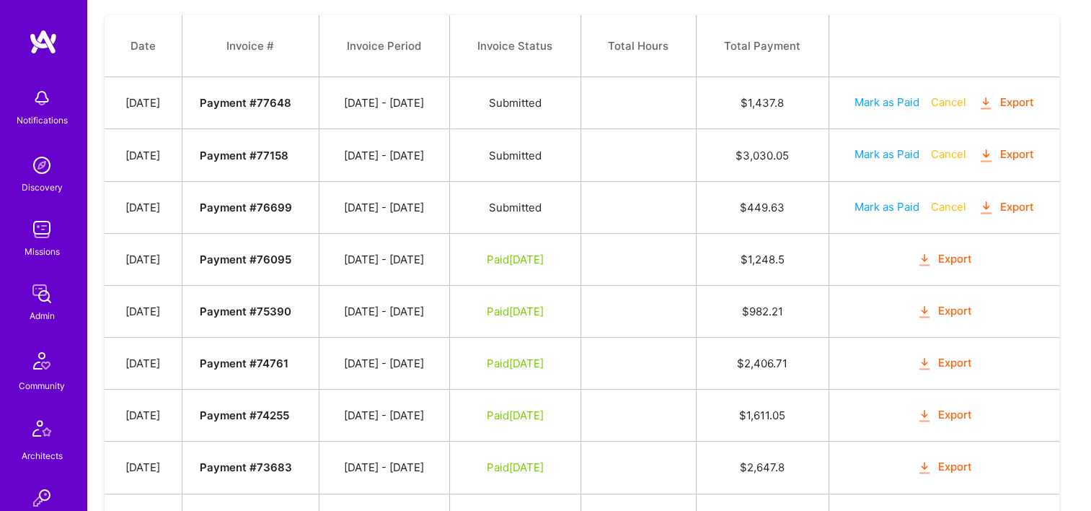
scroll to position [571, 0]
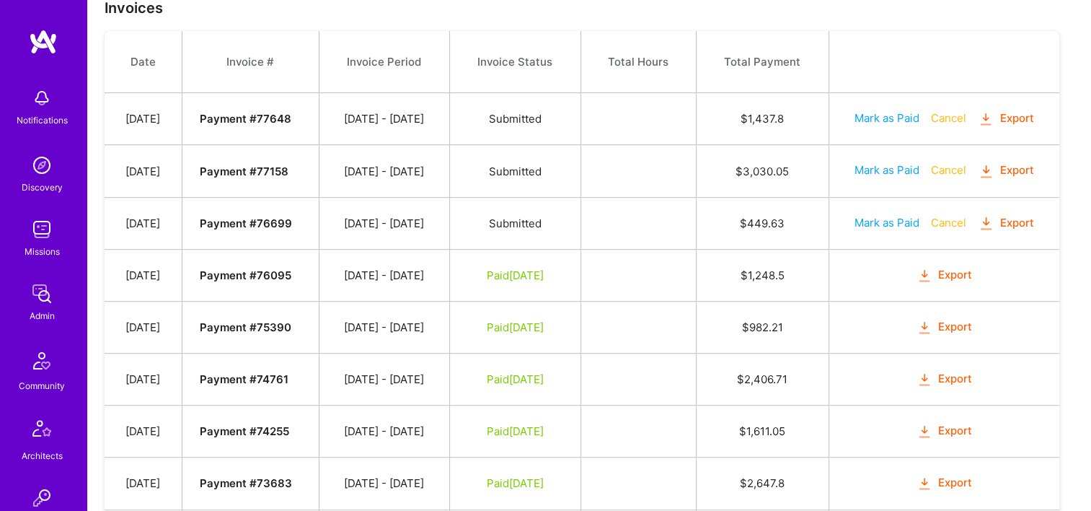
click at [864, 219] on button "Mark as Paid" at bounding box center [887, 222] width 65 height 15
select select "8"
select select "22"
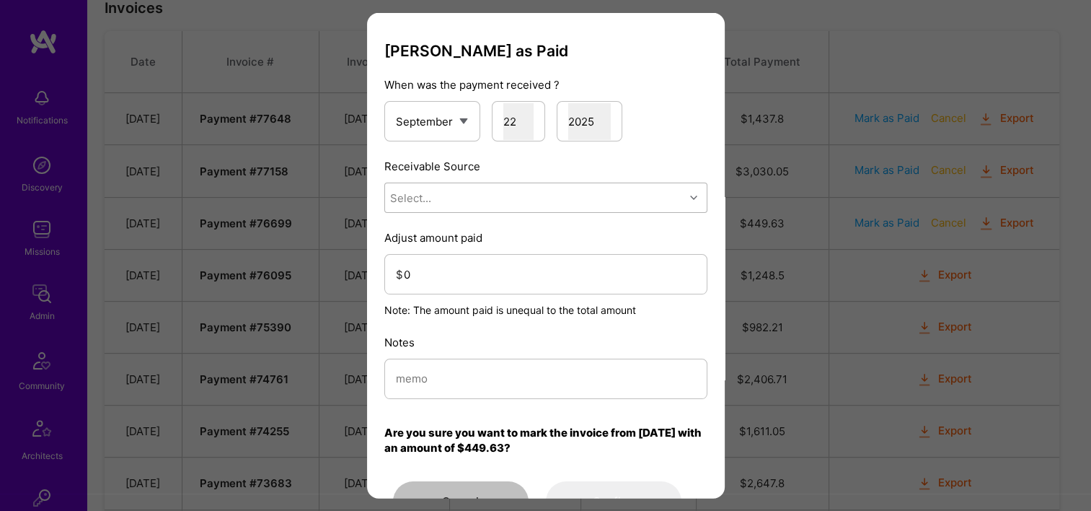
click at [410, 196] on div "Select..." at bounding box center [410, 197] width 41 height 15
click at [430, 287] on div "Stripe" at bounding box center [545, 288] width 323 height 27
click at [456, 381] on input "modal" at bounding box center [546, 378] width 300 height 37
paste input "Reconciled from Stripe"
type input "Reconciled from Stripe"
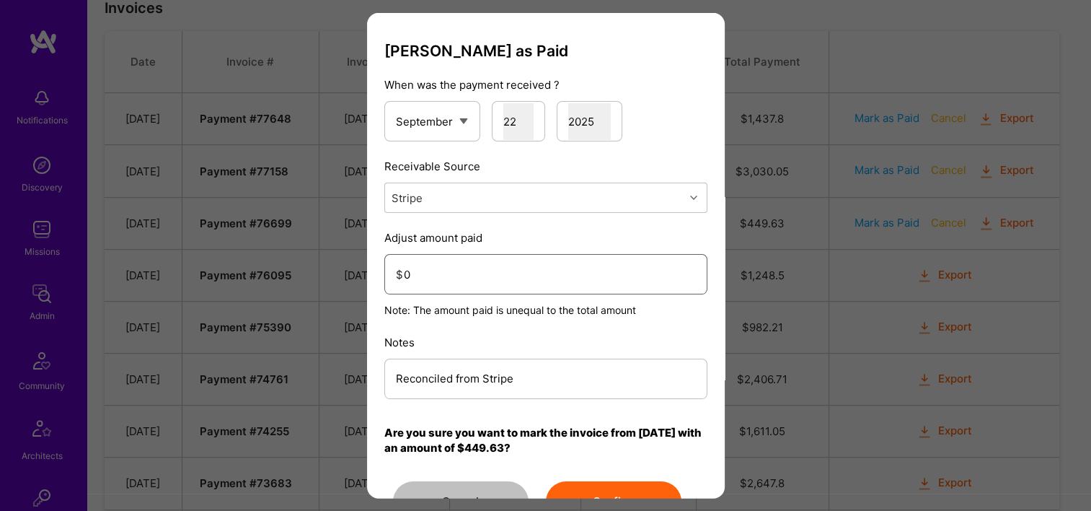
click at [486, 265] on input "0" at bounding box center [550, 273] width 292 height 37
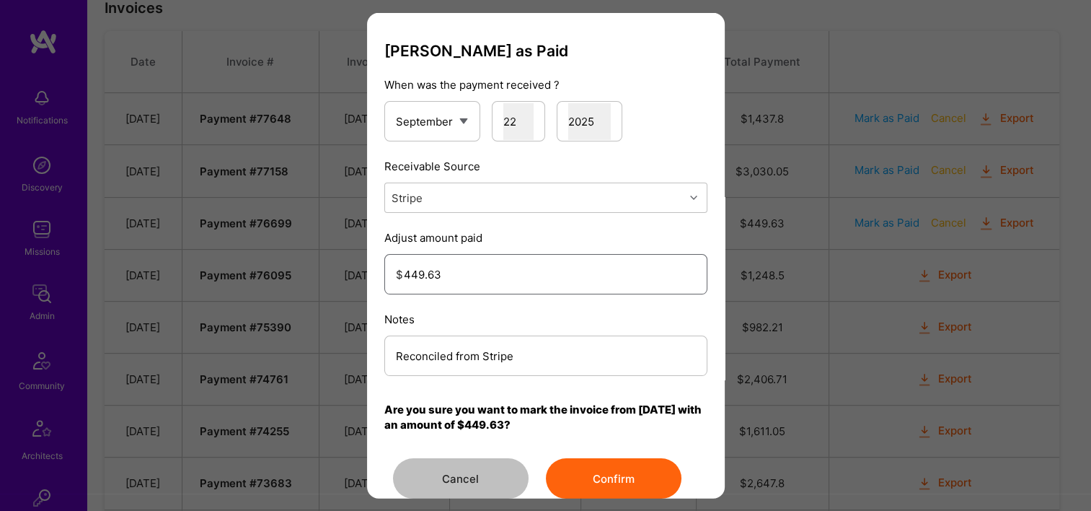
type input "449.63"
click at [589, 479] on button "Confirm" at bounding box center [614, 478] width 136 height 40
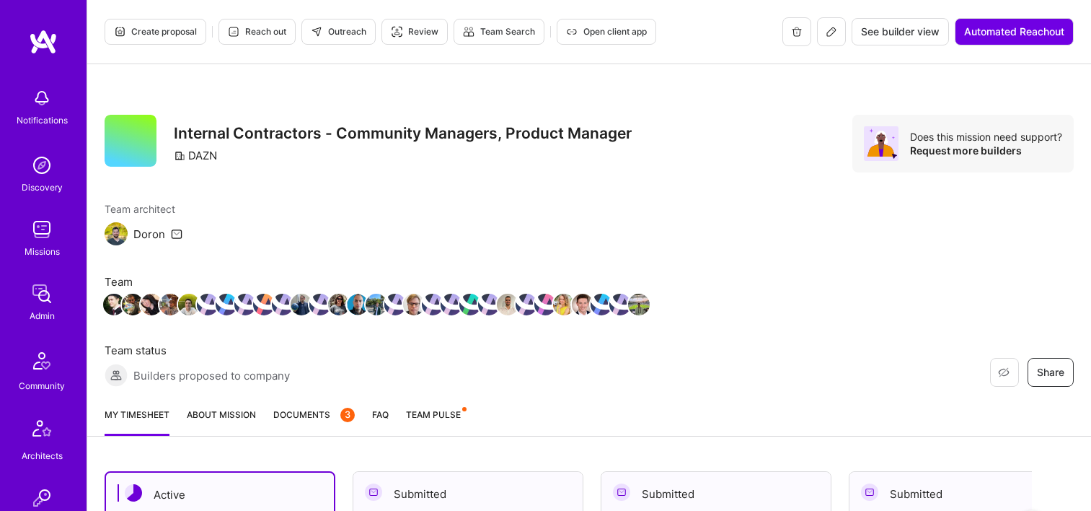
scroll to position [216, 0]
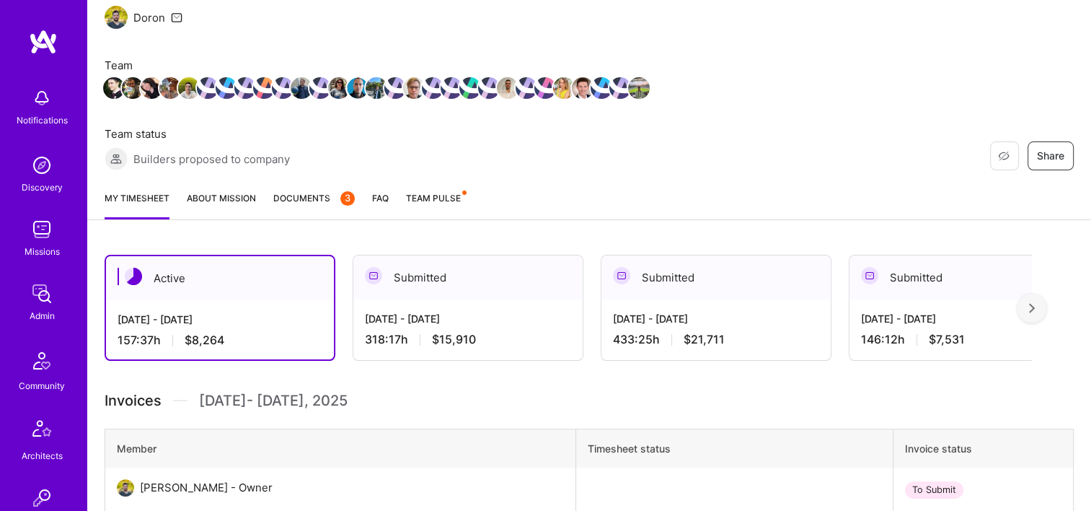
click at [288, 193] on span "Documents 3" at bounding box center [313, 197] width 81 height 15
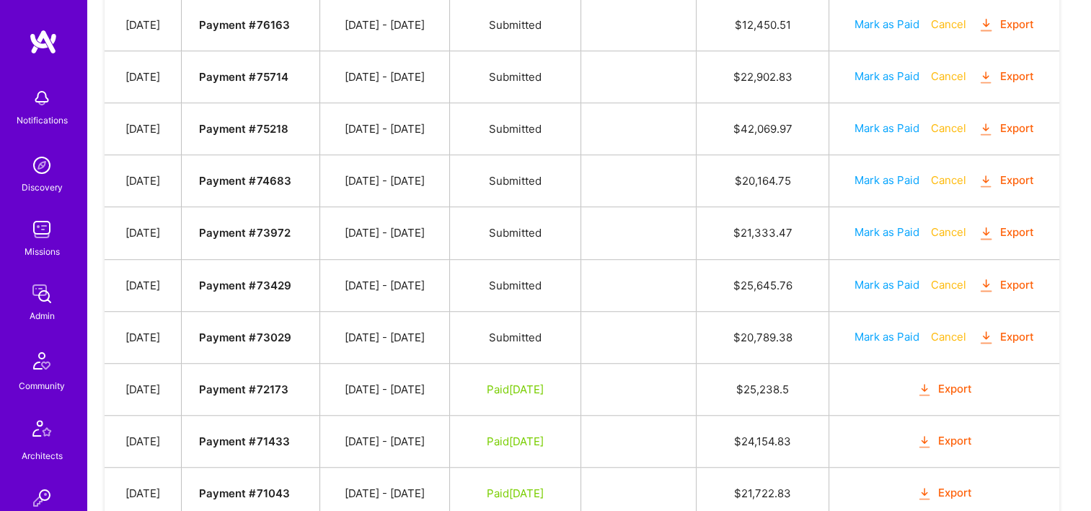
scroll to position [1082, 0]
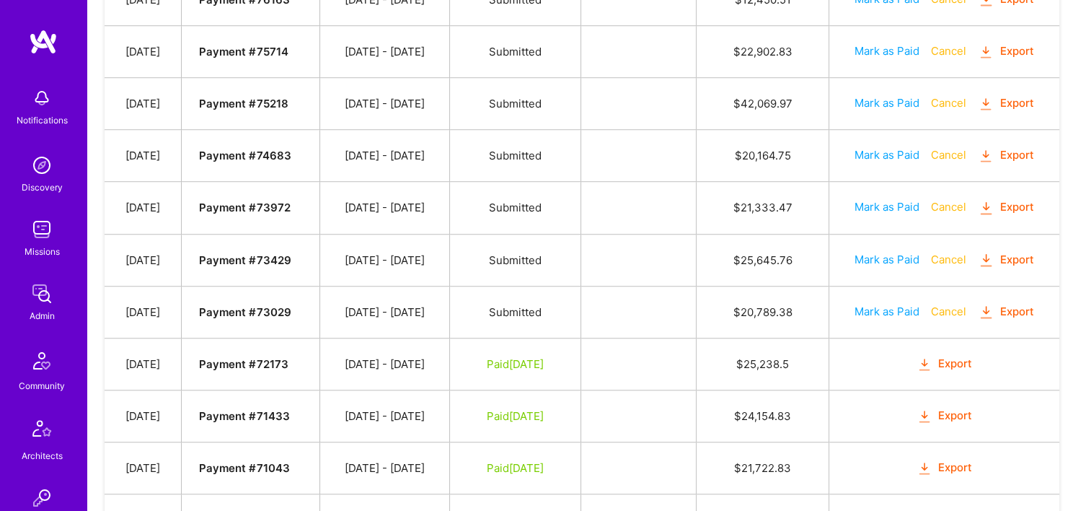
click at [889, 307] on button "Mark as Paid" at bounding box center [887, 311] width 65 height 15
select select "8"
select select "22"
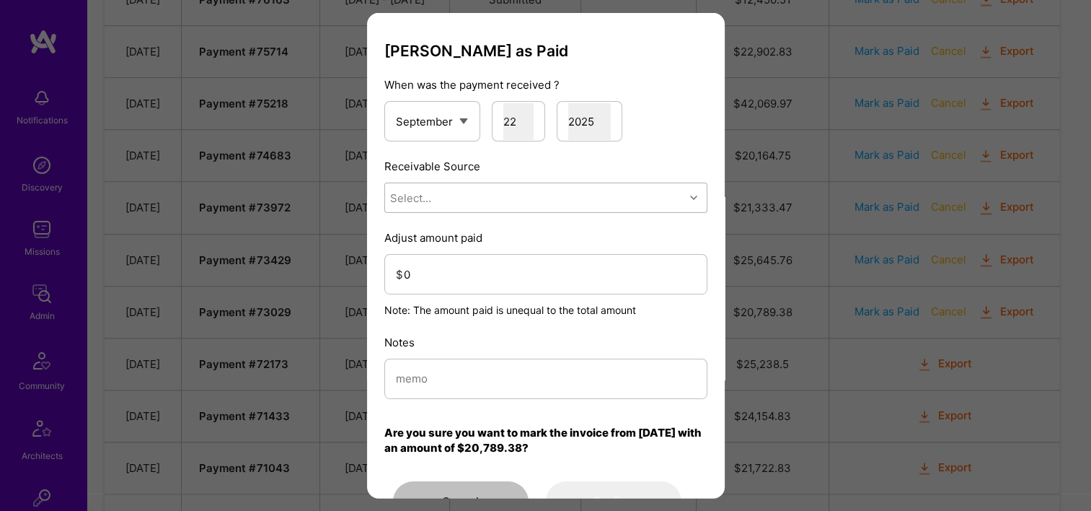
click at [490, 199] on div "Select..." at bounding box center [534, 197] width 299 height 29
click at [493, 280] on div "Stripe" at bounding box center [545, 288] width 323 height 27
click at [467, 371] on input "modal" at bounding box center [546, 378] width 300 height 37
drag, startPoint x: 528, startPoint y: 383, endPoint x: 408, endPoint y: 383, distance: 119.7
click at [408, 382] on input "Reconciled from Stripe" at bounding box center [546, 378] width 300 height 37
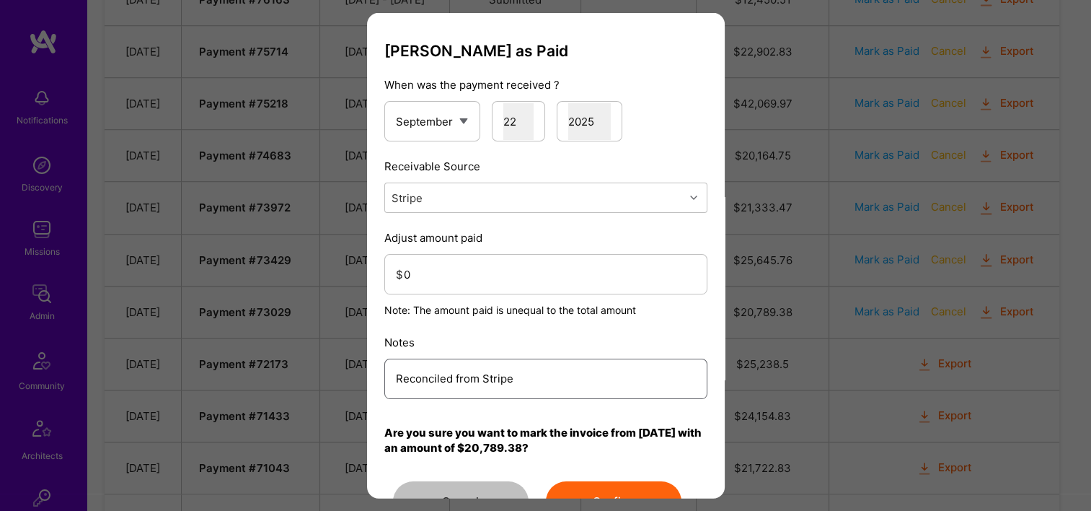
click at [529, 385] on input "Reconciled from Stripe" at bounding box center [546, 378] width 300 height 37
drag, startPoint x: 459, startPoint y: 374, endPoint x: 378, endPoint y: 374, distance: 81.5
click at [338, 373] on div "[PERSON_NAME] as Paid When was the payment received ? January February March Ap…" at bounding box center [545, 255] width 1091 height 511
type input "Reconciled from Stripe"
click at [428, 278] on input "0" at bounding box center [550, 273] width 292 height 37
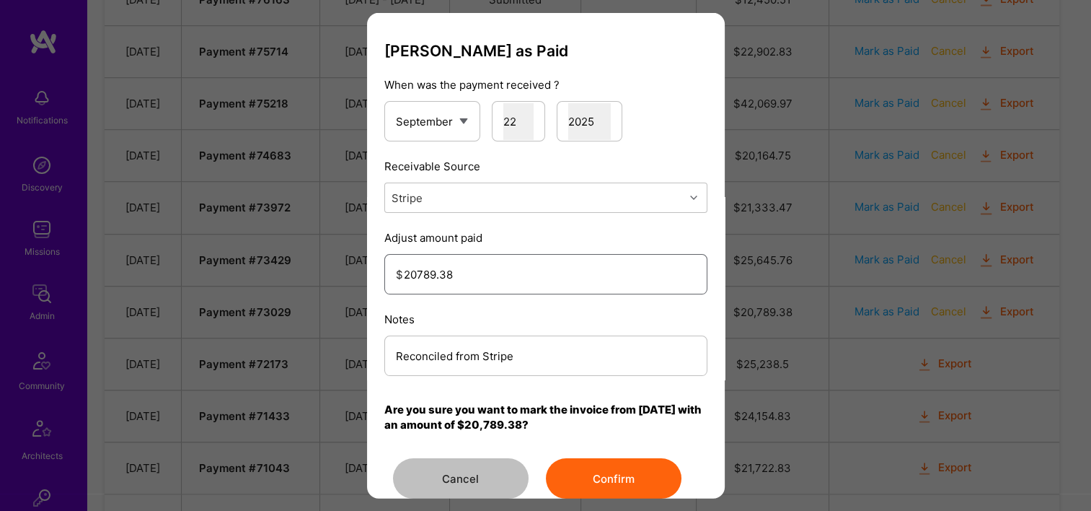
type input "20789.38"
drag, startPoint x: 614, startPoint y: 493, endPoint x: 609, endPoint y: 488, distance: 8.2
click at [612, 492] on button "Confirm" at bounding box center [614, 478] width 136 height 40
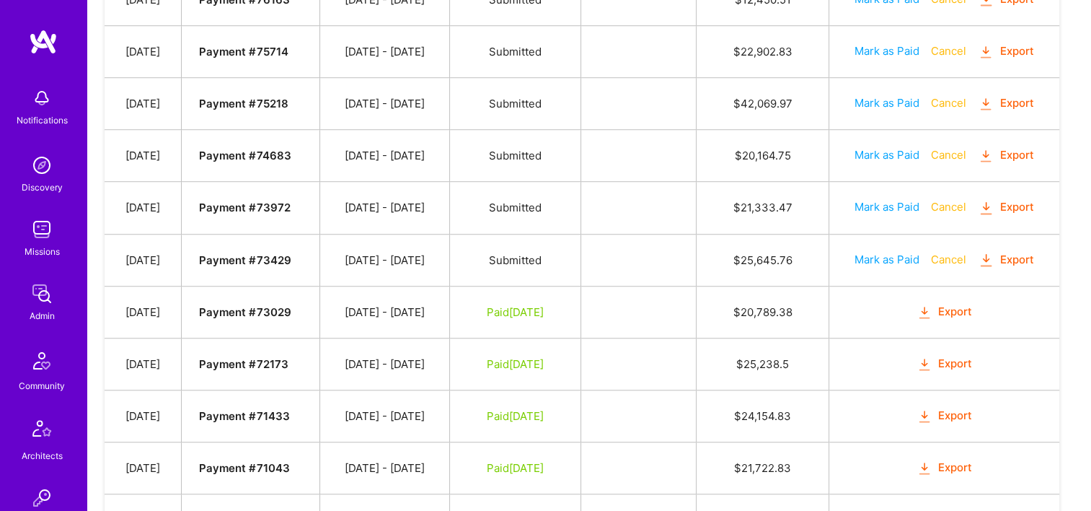
click at [870, 252] on button "Mark as Paid" at bounding box center [887, 259] width 65 height 15
select select "8"
select select "22"
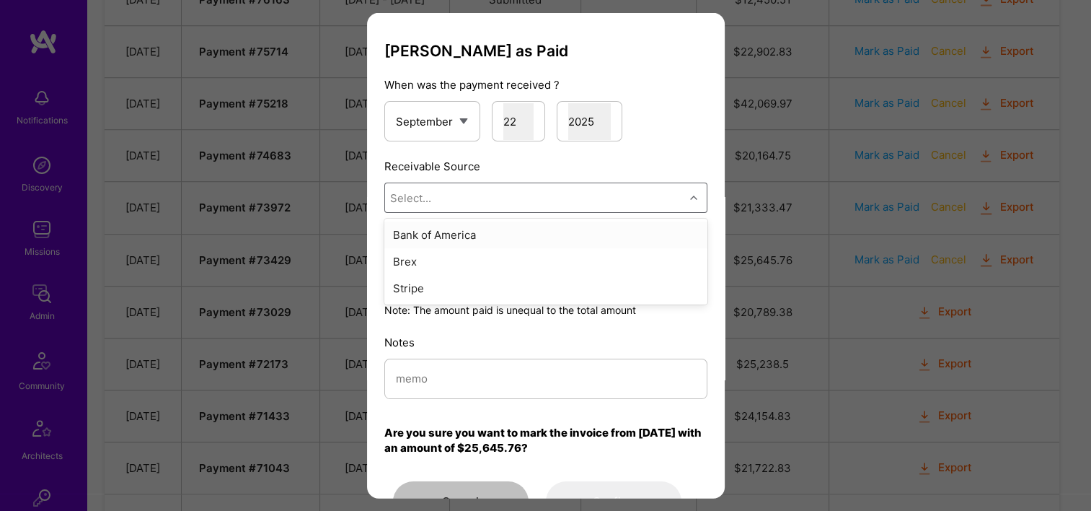
click at [509, 203] on div "Select..." at bounding box center [534, 197] width 299 height 29
click at [458, 291] on div "Stripe" at bounding box center [545, 288] width 323 height 27
click at [449, 370] on input "modal" at bounding box center [546, 378] width 300 height 37
paste input "Reconciled from Stripe"
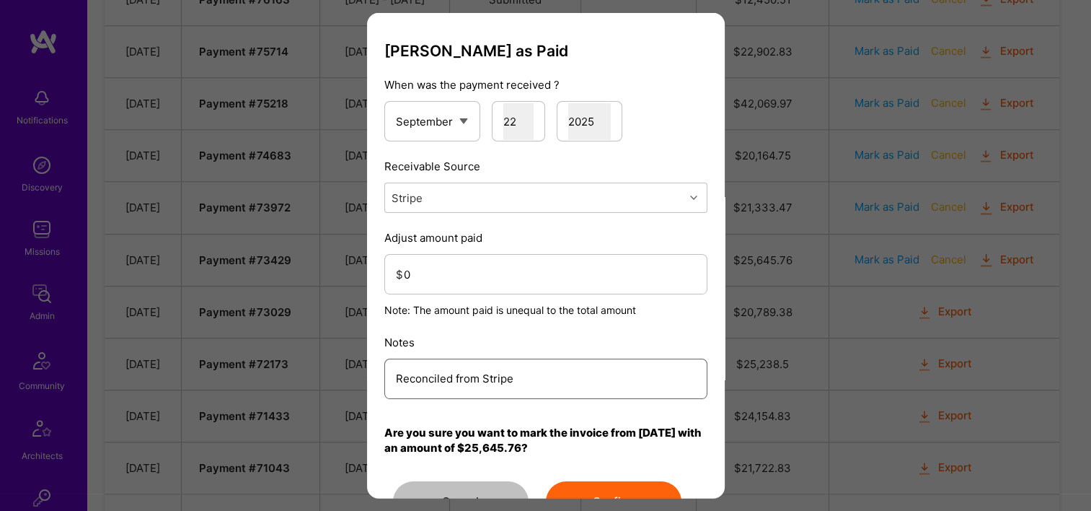
type input "Reconciled from Stripe"
click at [494, 271] on input "0" at bounding box center [550, 273] width 292 height 37
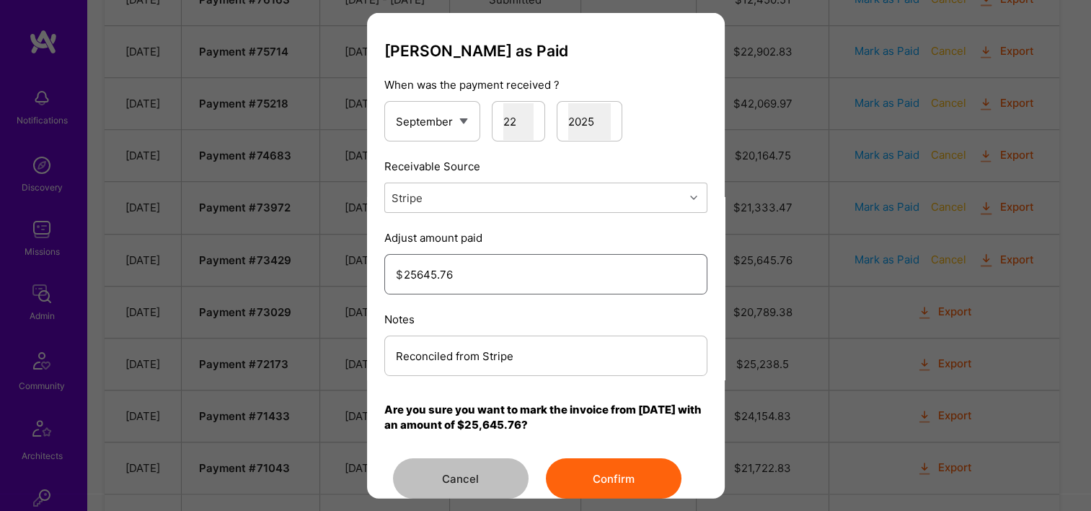
type input "25645.76"
click at [579, 462] on button "Confirm" at bounding box center [614, 478] width 136 height 40
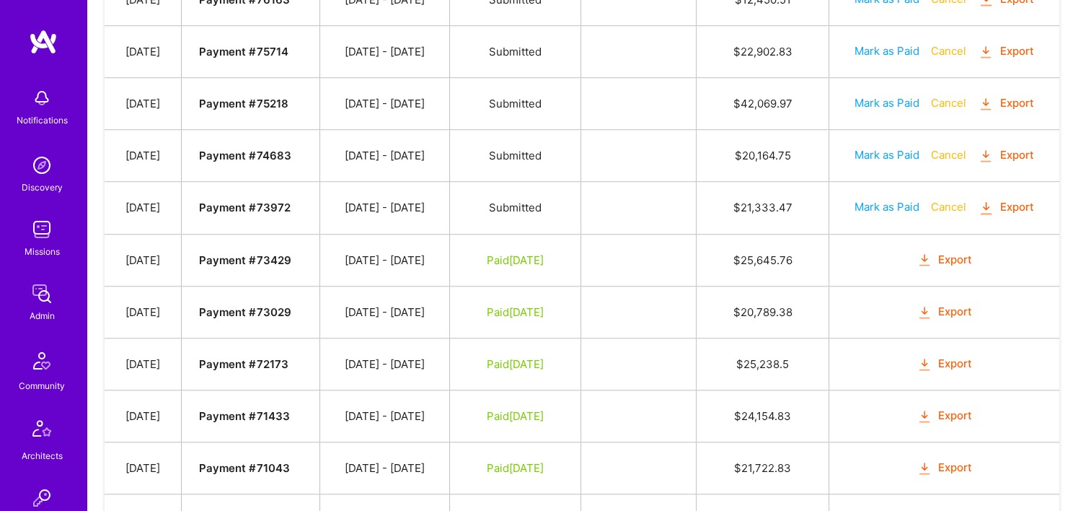
click at [893, 203] on button "Mark as Paid" at bounding box center [887, 206] width 65 height 15
select select "8"
select select "22"
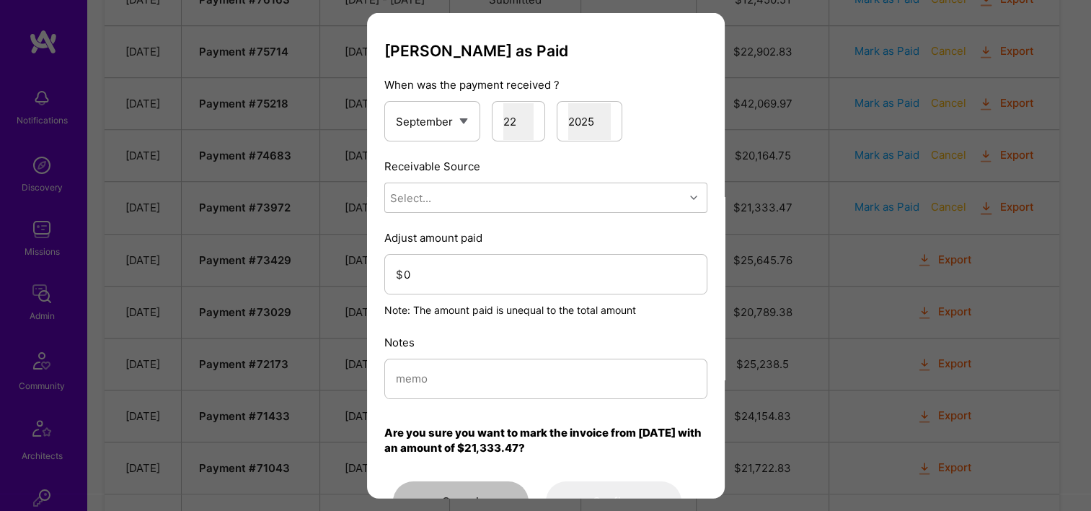
click at [464, 204] on div "Select..." at bounding box center [534, 197] width 299 height 29
click at [464, 281] on div "Stripe" at bounding box center [545, 288] width 323 height 27
click at [457, 375] on input "modal" at bounding box center [546, 378] width 300 height 37
paste input "Reconciled from Stripe"
type input "Reconciled from Stripe"
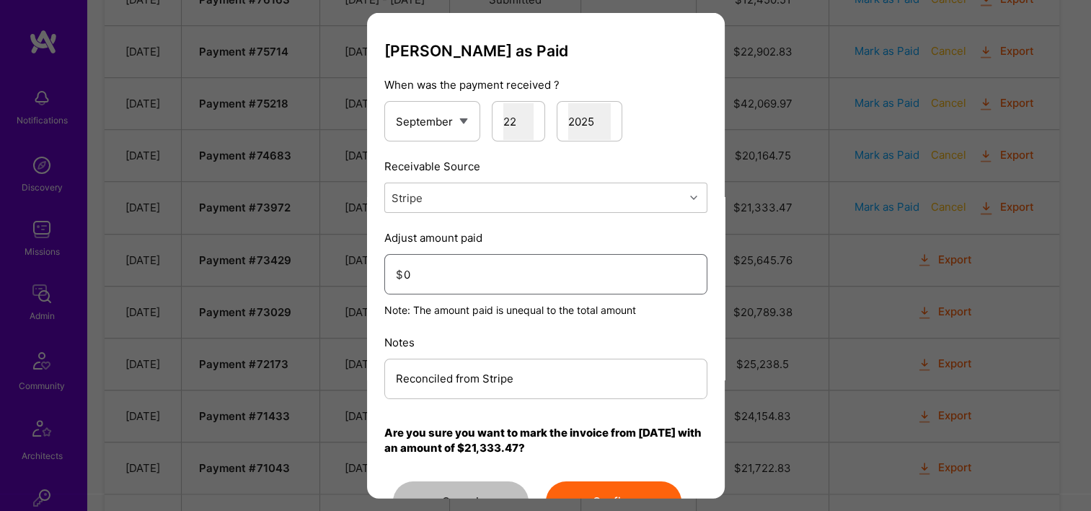
click at [473, 271] on input "0" at bounding box center [550, 273] width 292 height 37
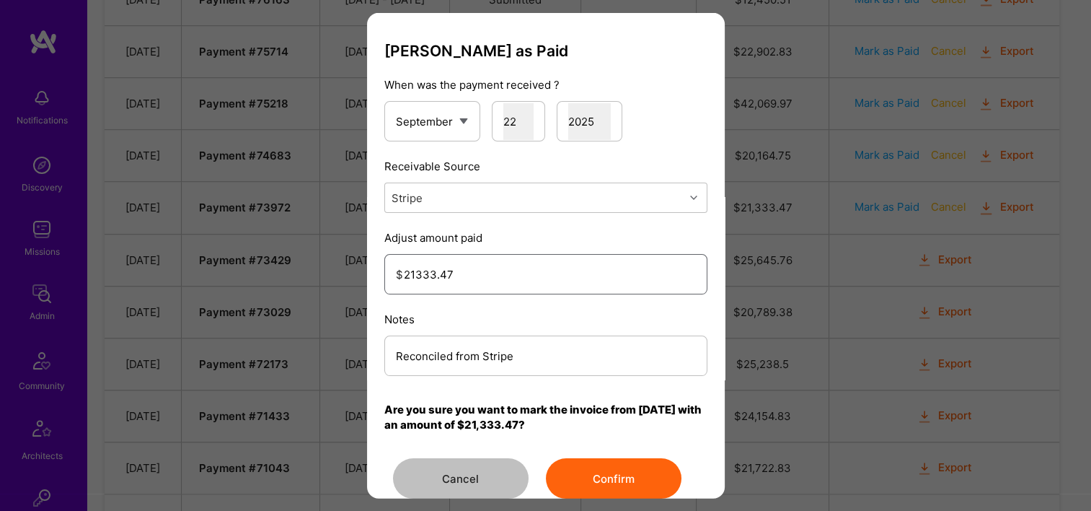
type input "21333.47"
click at [592, 467] on button "Confirm" at bounding box center [614, 478] width 136 height 40
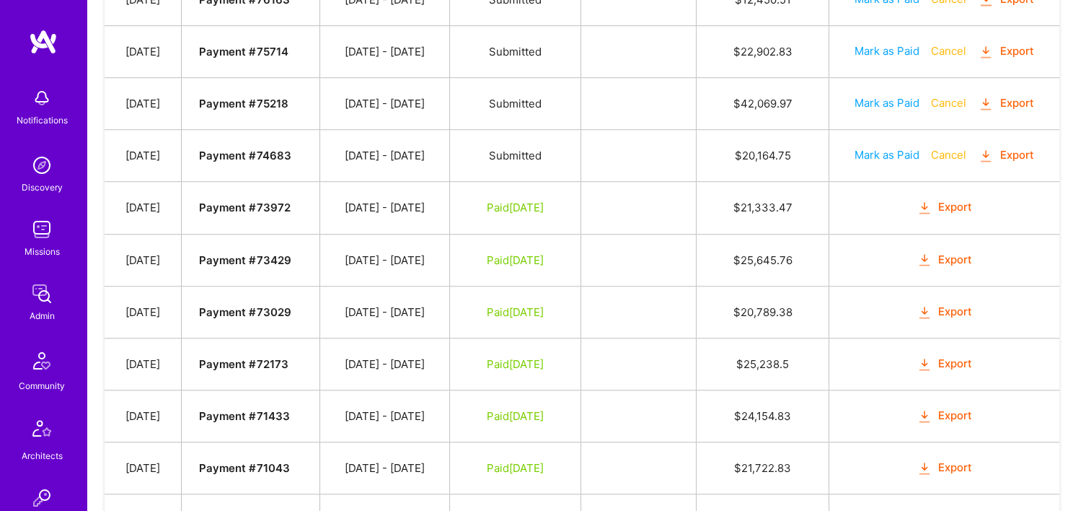
scroll to position [1010, 0]
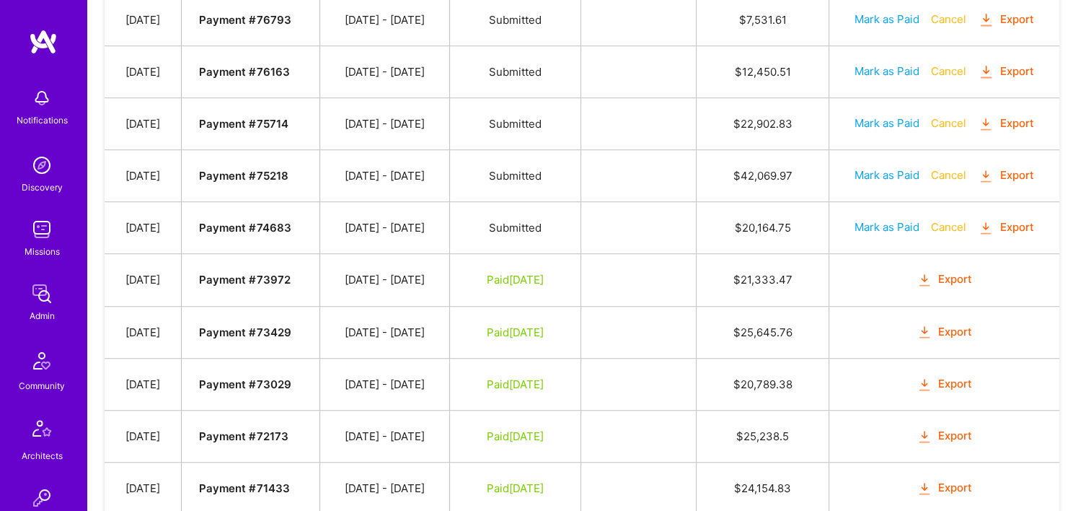
click at [873, 221] on button "Mark as Paid" at bounding box center [887, 226] width 65 height 15
select select "8"
select select "22"
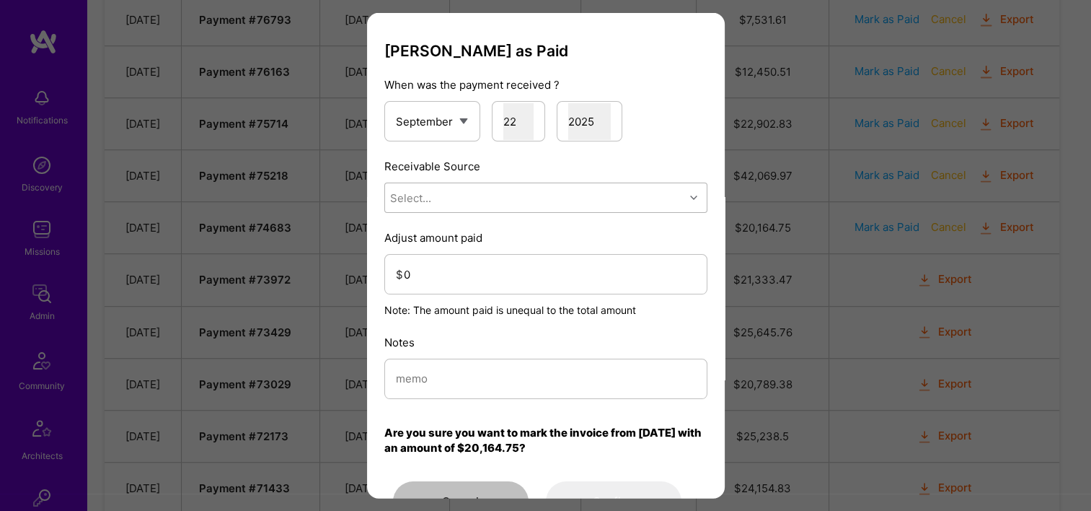
click at [458, 195] on div "Select..." at bounding box center [534, 197] width 299 height 29
click at [459, 289] on div "Stripe" at bounding box center [545, 288] width 323 height 27
click at [467, 286] on input "0" at bounding box center [550, 273] width 292 height 37
click at [410, 363] on input "modal" at bounding box center [546, 378] width 300 height 37
paste input "Reconciled from Stripe"
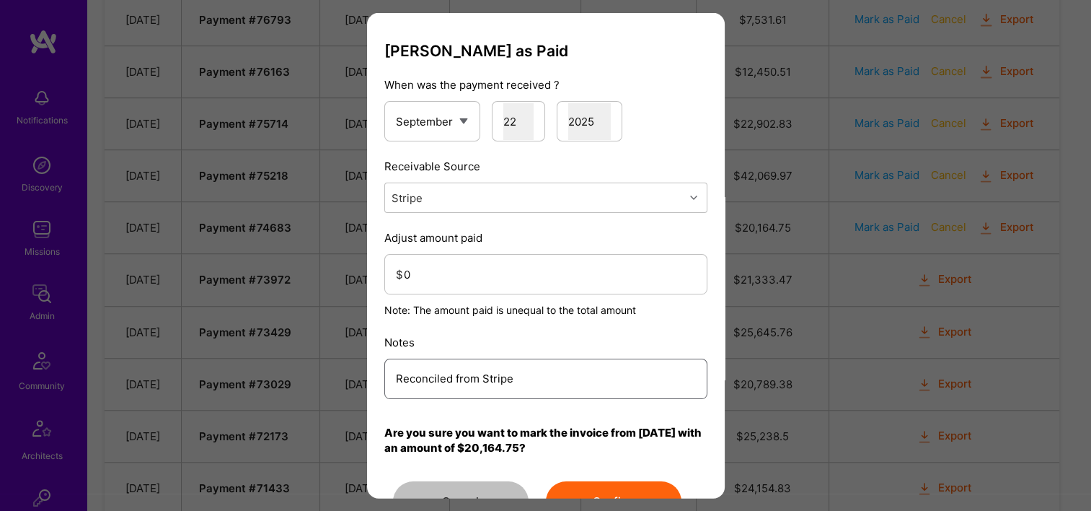
type input "Reconciled from Stripe"
drag, startPoint x: 468, startPoint y: 265, endPoint x: 468, endPoint y: 280, distance: 14.4
click at [468, 274] on input "0" at bounding box center [550, 273] width 292 height 37
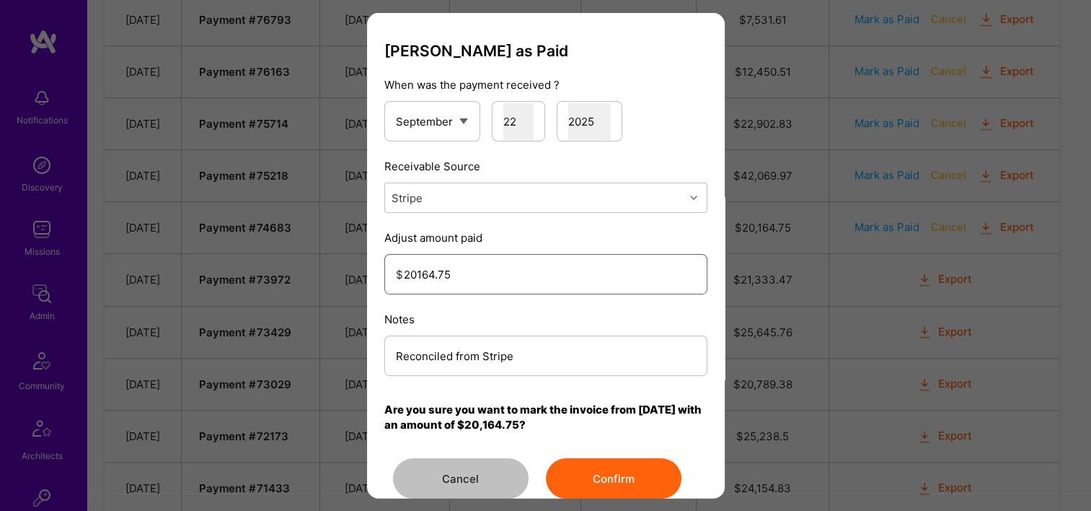
type input "20164.75"
click at [598, 473] on button "Confirm" at bounding box center [614, 478] width 136 height 40
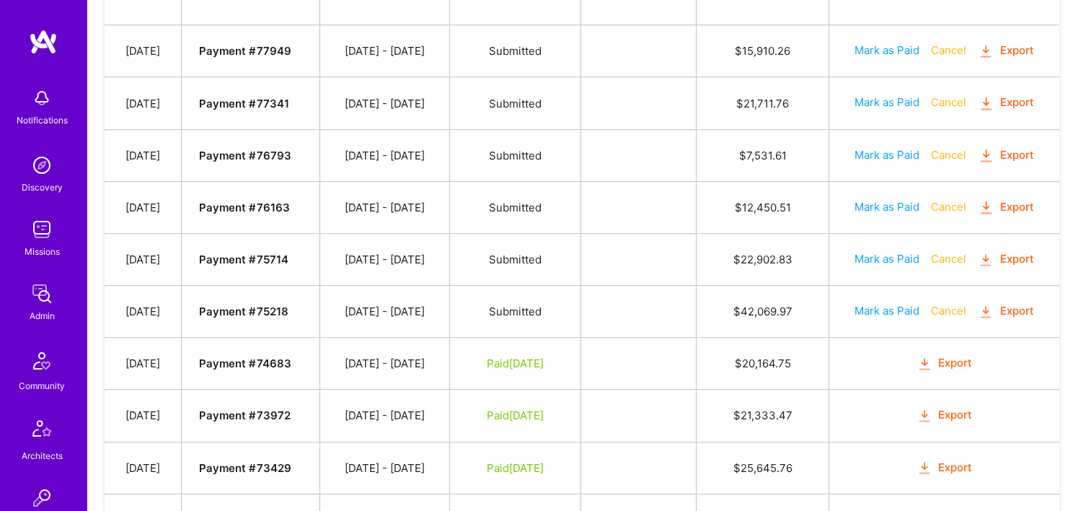
scroll to position [865, 0]
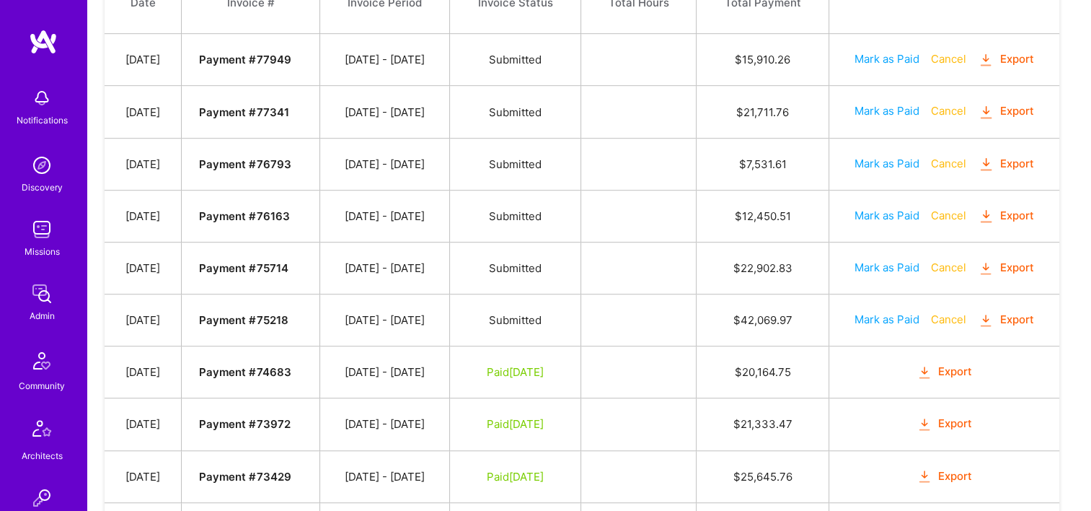
click at [880, 312] on button "Mark as Paid" at bounding box center [887, 319] width 65 height 15
select select "8"
select select "22"
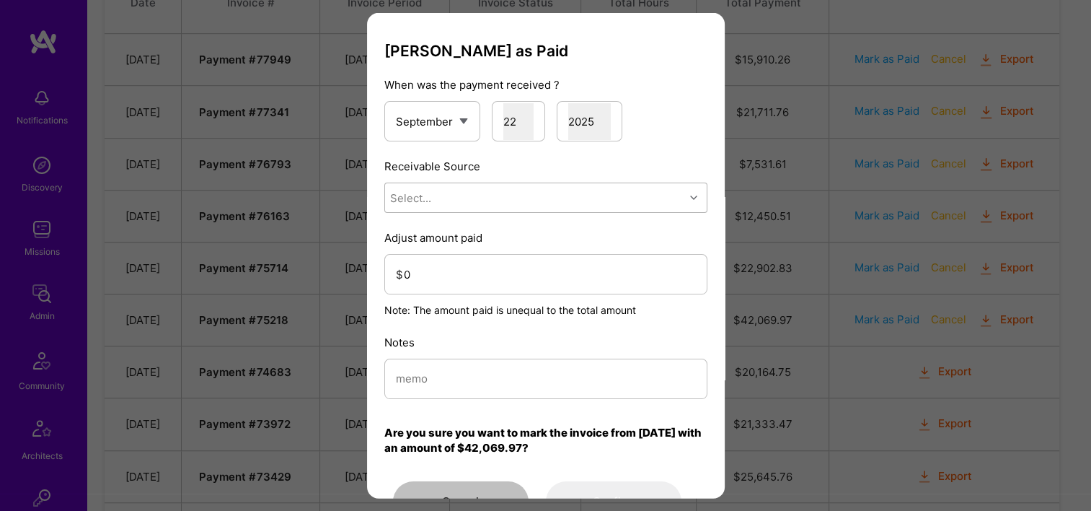
click at [563, 188] on div "Select..." at bounding box center [534, 197] width 299 height 29
click at [509, 278] on div "Stripe" at bounding box center [545, 288] width 323 height 27
drag, startPoint x: 472, startPoint y: 384, endPoint x: 467, endPoint y: 378, distance: 7.7
click at [471, 384] on input "modal" at bounding box center [546, 378] width 300 height 37
paste input "Reconciled from Stripe"
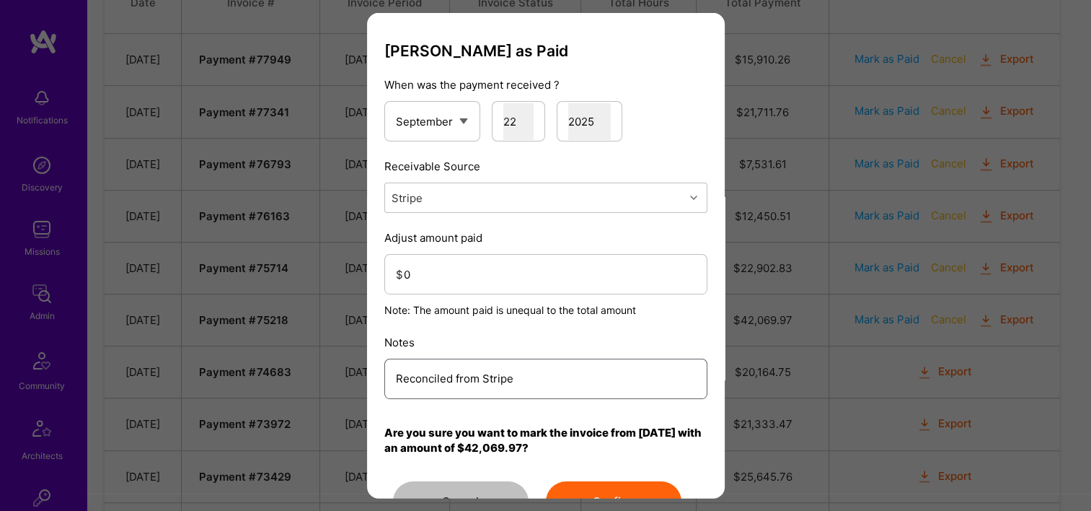
type input "Reconciled from Stripe"
click at [453, 276] on input "0" at bounding box center [550, 273] width 292 height 37
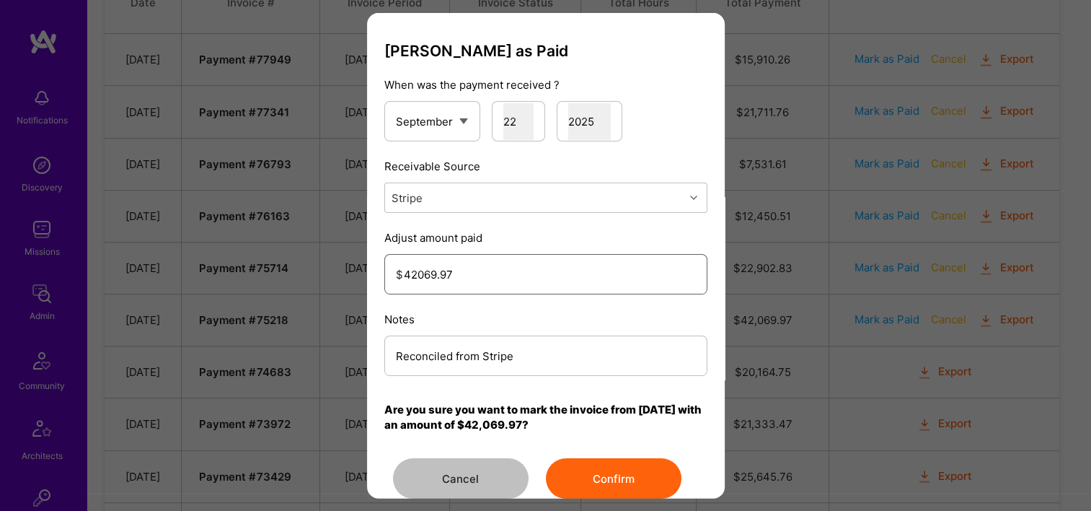
type input "42069.97"
click at [633, 480] on button "Confirm" at bounding box center [614, 478] width 136 height 40
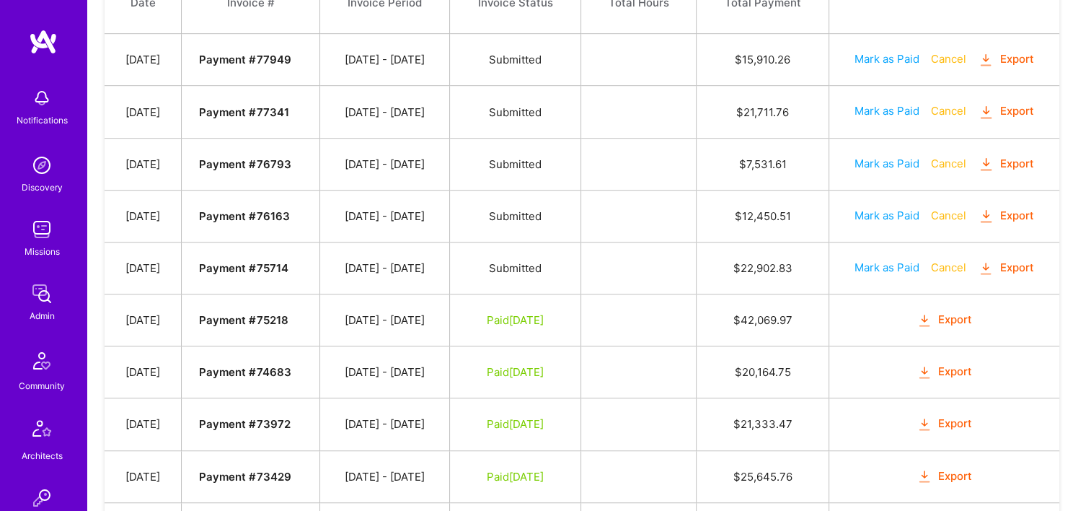
click at [889, 255] on td "Mark as Paid Cancel Export" at bounding box center [944, 268] width 230 height 52
click at [886, 265] on button "Mark as Paid" at bounding box center [887, 267] width 65 height 15
select select "8"
select select "22"
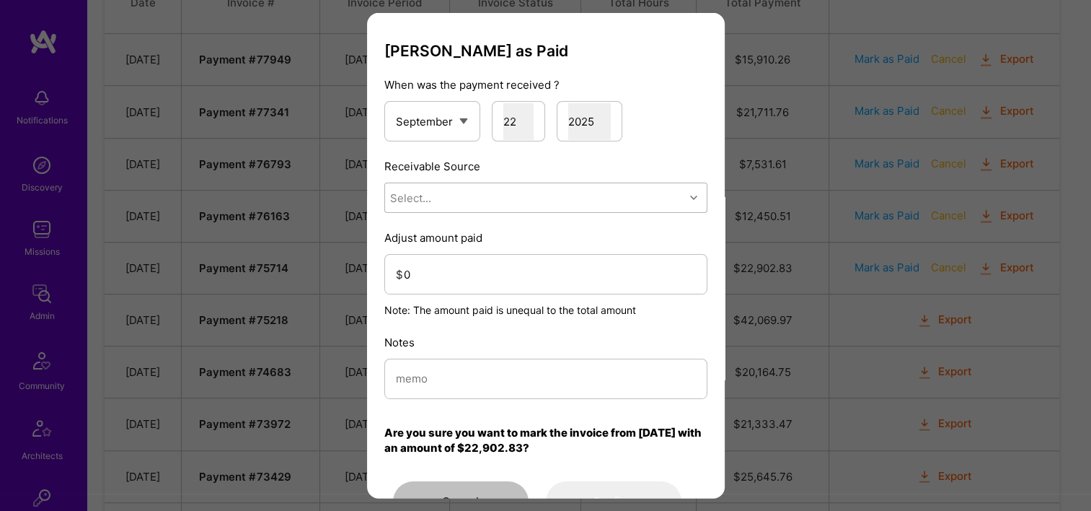
drag, startPoint x: 469, startPoint y: 213, endPoint x: 456, endPoint y: 208, distance: 13.9
click at [469, 213] on div "[PERSON_NAME] as Paid When was the payment received ? January February March Ap…" at bounding box center [545, 282] width 323 height 480
click at [443, 204] on div "Select..." at bounding box center [534, 197] width 299 height 29
click at [438, 283] on div "Stripe" at bounding box center [545, 288] width 323 height 27
click at [442, 270] on input "0" at bounding box center [550, 273] width 292 height 37
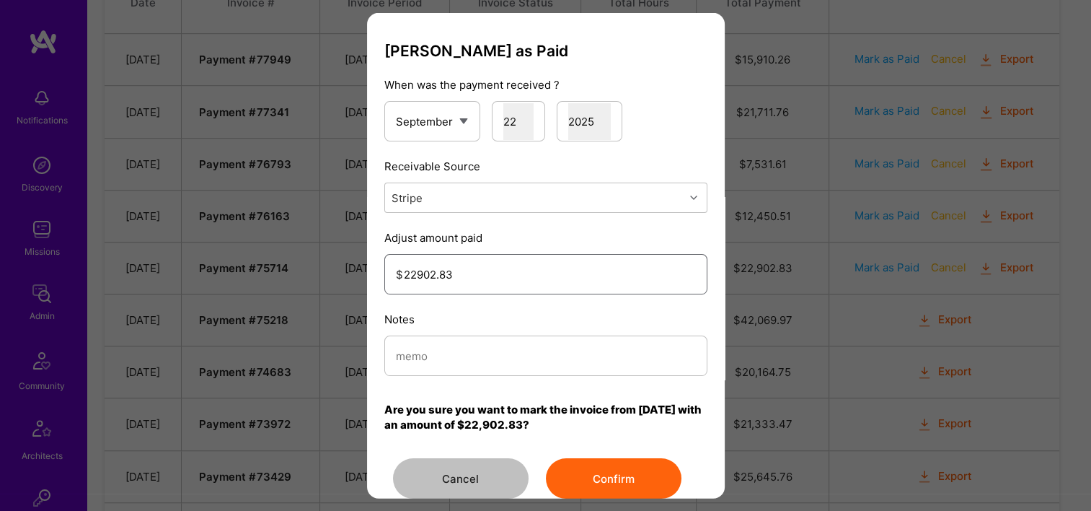
type input "22902.83"
click at [495, 358] on input "modal" at bounding box center [546, 355] width 300 height 37
paste input "Reconciled from Stripe"
type input "Reconciled from Stripe"
click at [612, 469] on button "Confirm" at bounding box center [614, 478] width 136 height 40
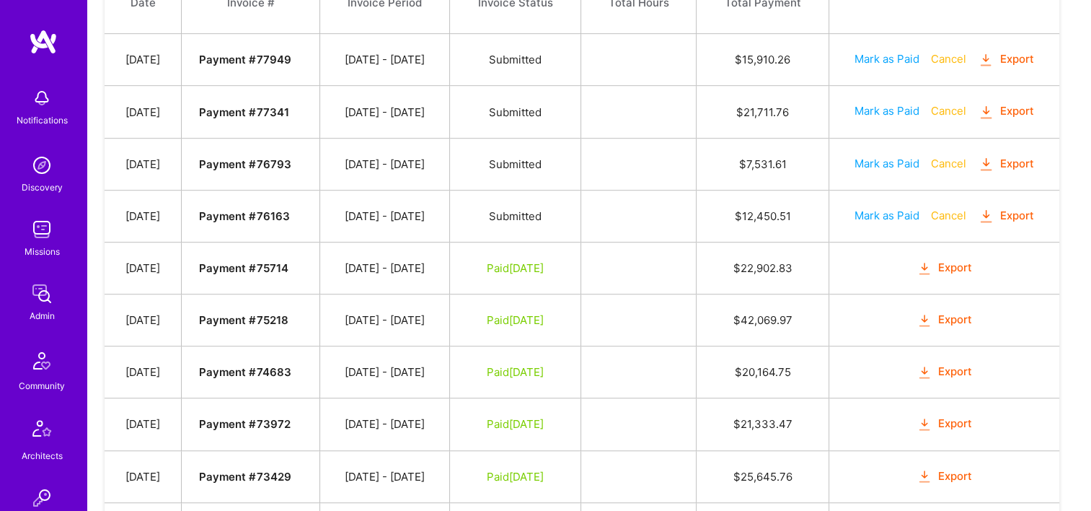
click at [885, 202] on td "Mark as Paid Cancel Export" at bounding box center [944, 216] width 230 height 52
click at [874, 213] on button "Mark as Paid" at bounding box center [887, 215] width 65 height 15
select select "8"
select select "22"
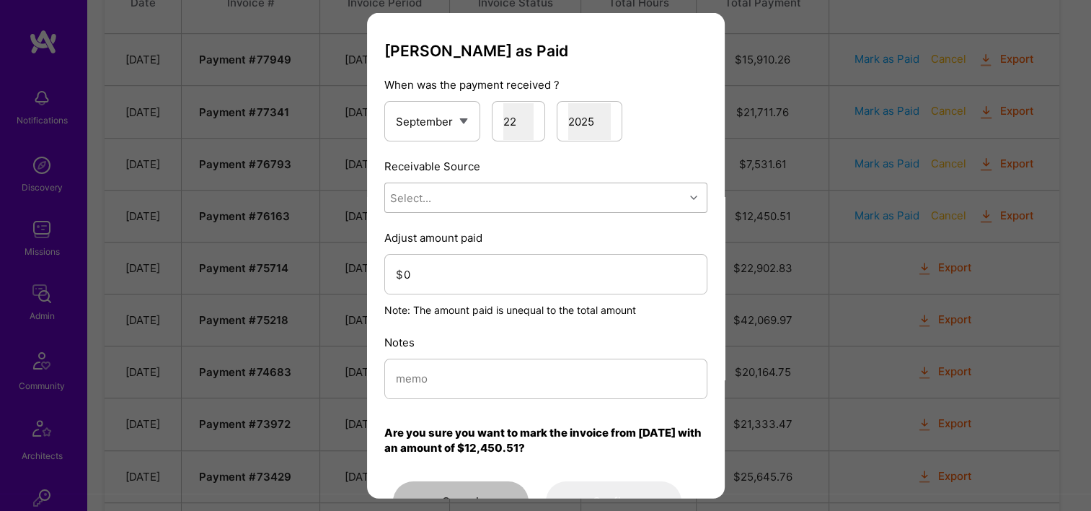
click at [528, 195] on div "Select..." at bounding box center [534, 197] width 299 height 29
drag, startPoint x: 472, startPoint y: 286, endPoint x: 480, endPoint y: 338, distance: 51.8
click at [472, 288] on div "Stripe" at bounding box center [545, 288] width 323 height 27
click at [481, 366] on input "modal" at bounding box center [546, 378] width 300 height 37
paste input "Reconciled from Stripe"
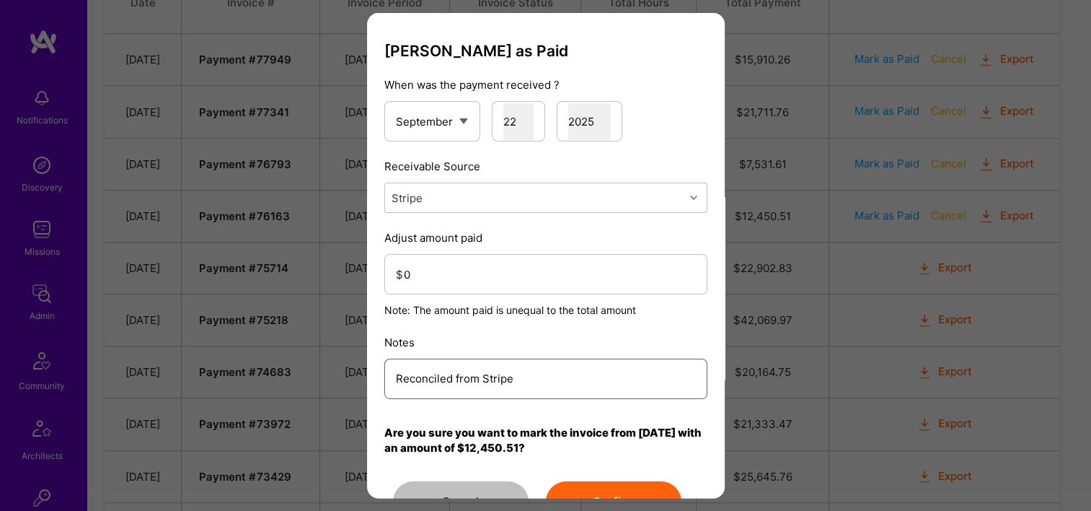
type input "Reconciled from Stripe"
click at [493, 265] on input "0" at bounding box center [550, 273] width 292 height 37
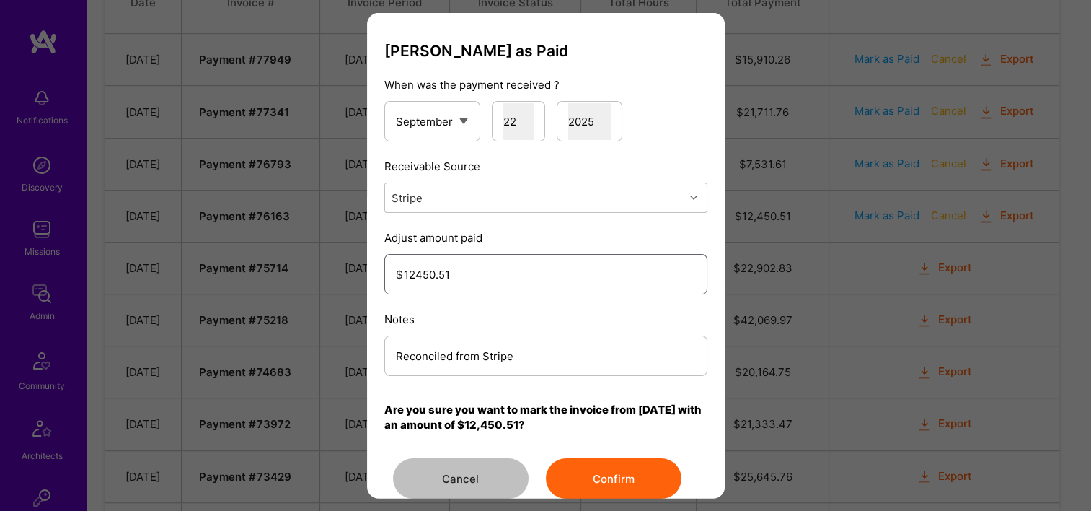
type input "12450.51"
click at [611, 480] on button "Confirm" at bounding box center [614, 478] width 136 height 40
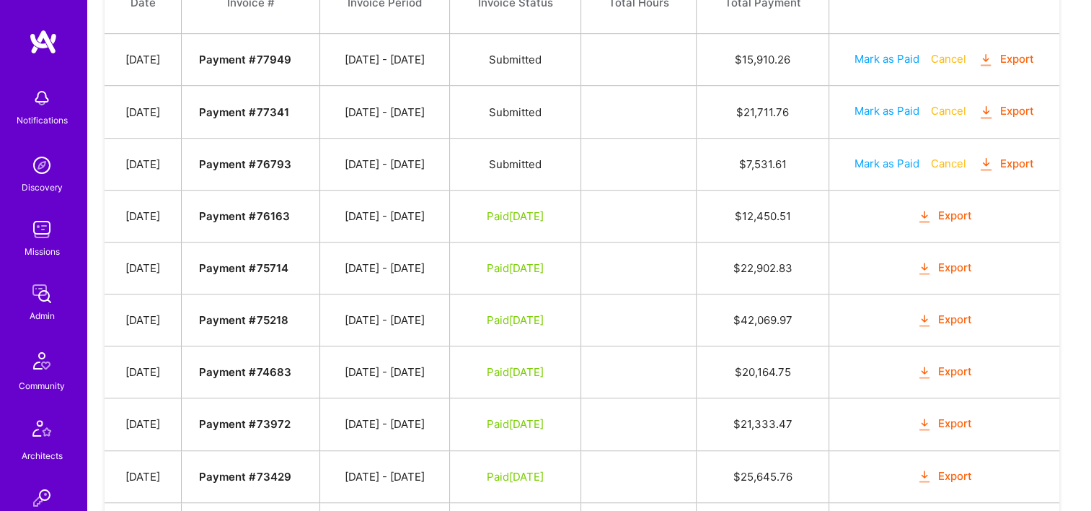
click at [858, 162] on td "Mark as Paid Cancel Export" at bounding box center [944, 164] width 230 height 52
click at [868, 164] on button "Mark as Paid" at bounding box center [887, 163] width 65 height 15
select select "8"
select select "22"
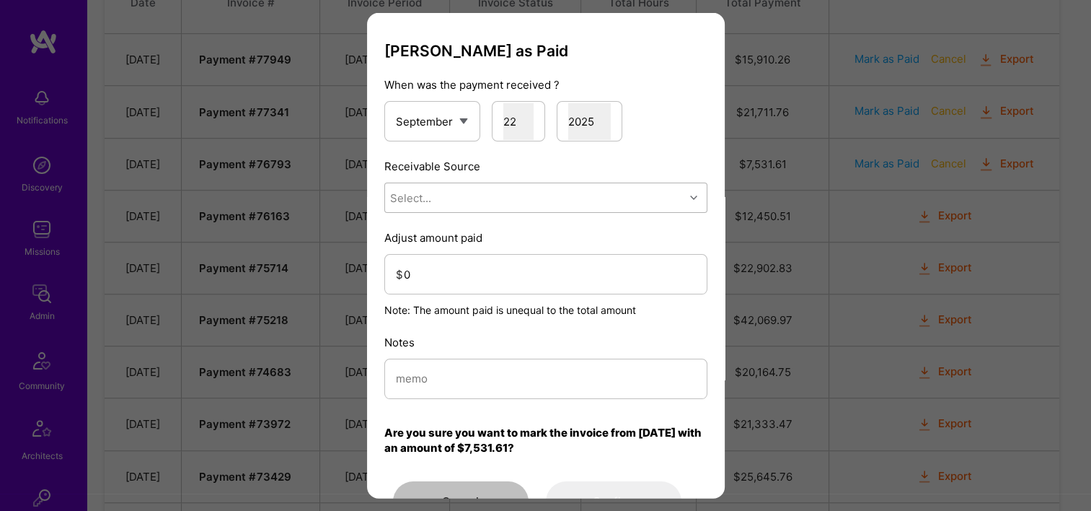
click at [498, 198] on div "Select..." at bounding box center [534, 197] width 299 height 29
click at [450, 306] on p "Note: The amount paid is unequal to the total amount" at bounding box center [545, 310] width 323 height 14
click at [469, 246] on div "Adjust amount paid $ 0 Note: The amount paid is unequal to the total amount" at bounding box center [545, 273] width 323 height 87
click at [461, 190] on div "Select..." at bounding box center [534, 197] width 299 height 29
click at [446, 294] on div "Stripe" at bounding box center [545, 288] width 323 height 27
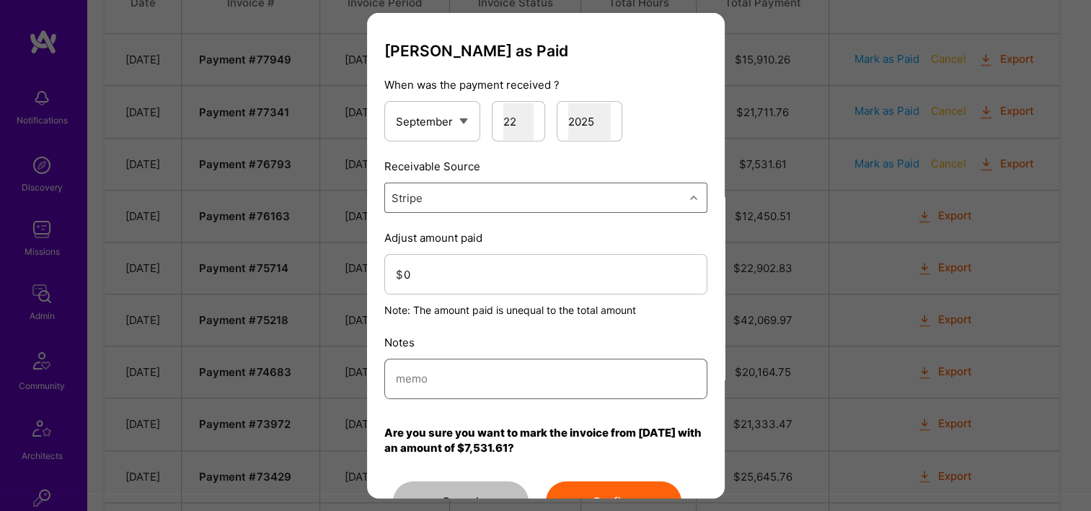
click at [462, 374] on input "modal" at bounding box center [546, 378] width 300 height 37
paste input "Reconciled from Stripe"
type input "Reconciled from Stripe"
click at [475, 277] on input "0" at bounding box center [550, 273] width 292 height 37
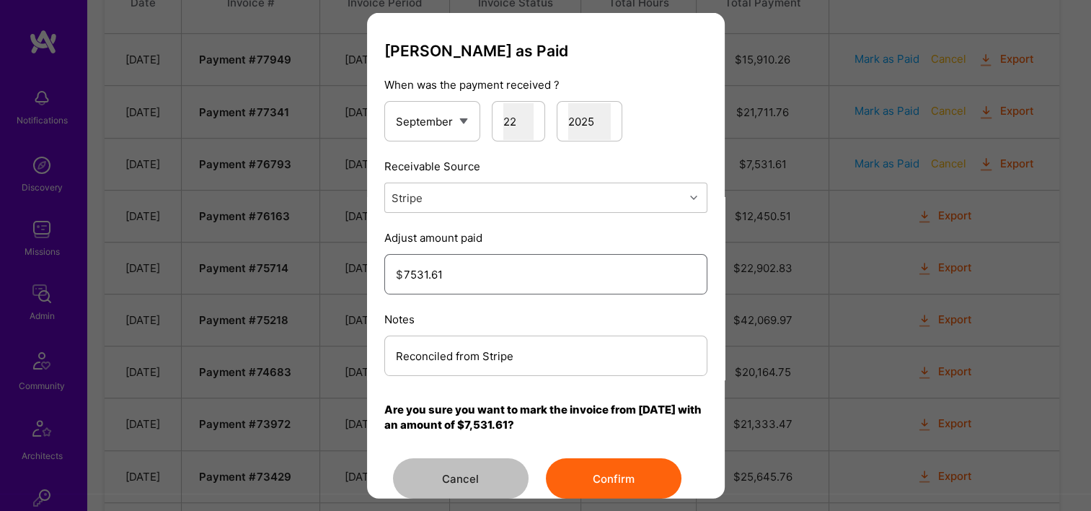
type input "7531.61"
click at [583, 476] on button "Confirm" at bounding box center [614, 478] width 136 height 40
